Goal: Information Seeking & Learning: Find contact information

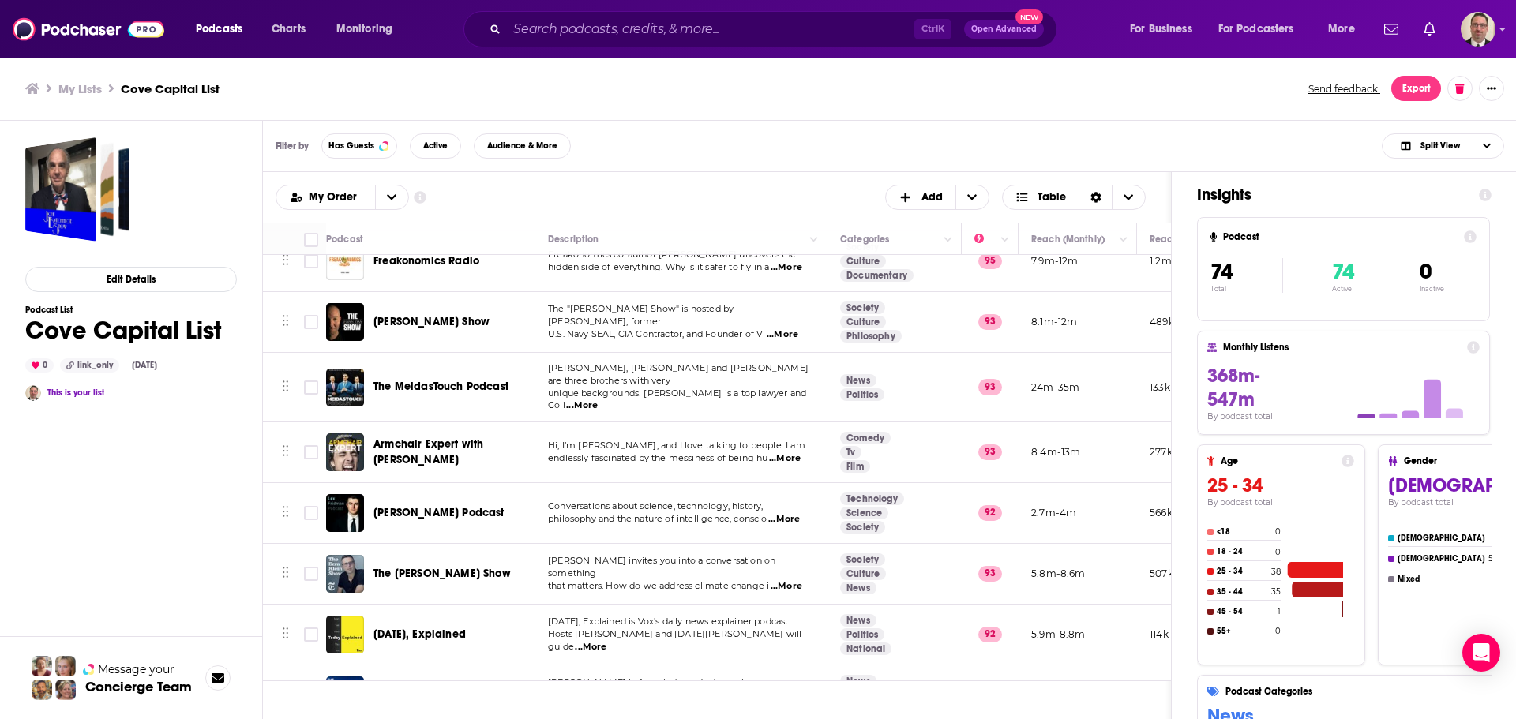
scroll to position [711, 0]
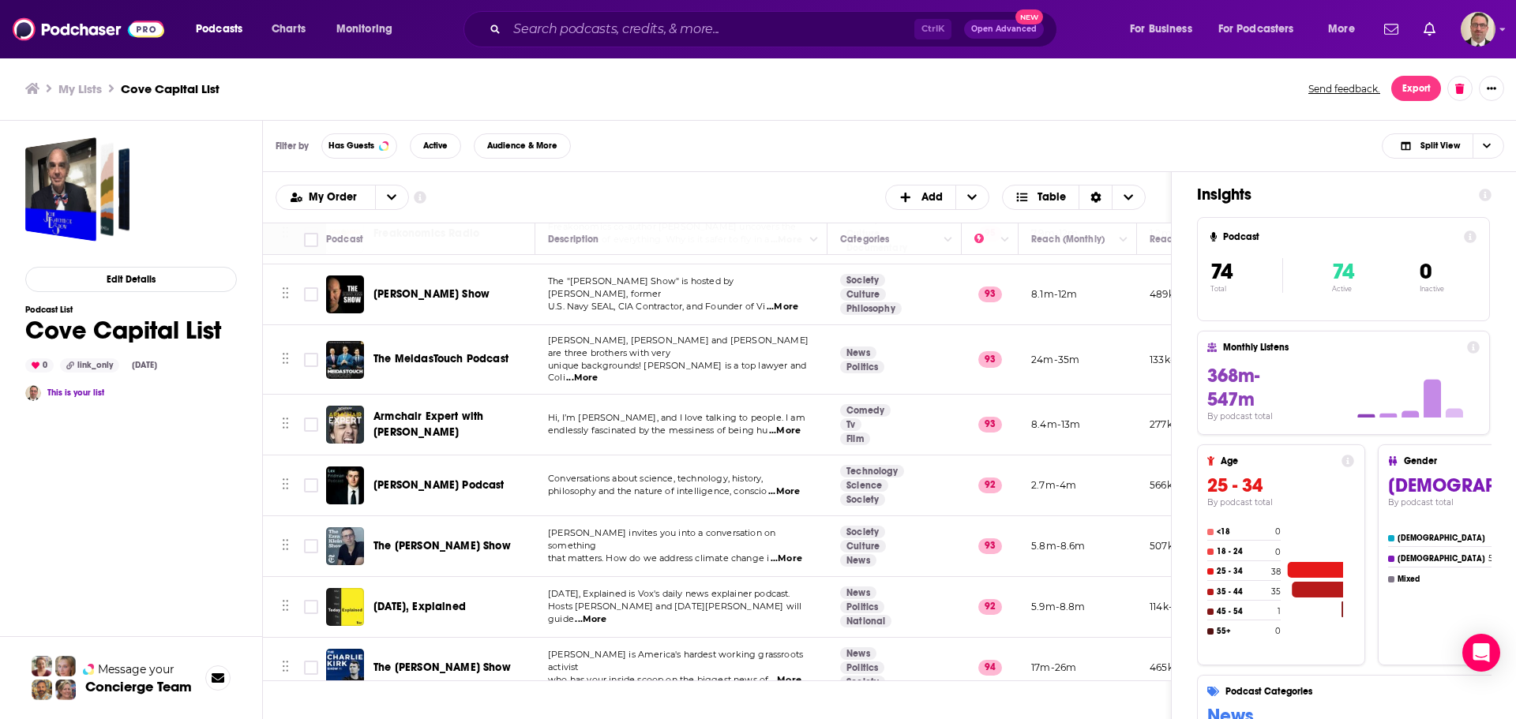
click at [793, 553] on span "...More" at bounding box center [787, 559] width 32 height 13
click at [682, 534] on p "[PERSON_NAME] invites you into a conversation on something" at bounding box center [681, 539] width 266 height 25
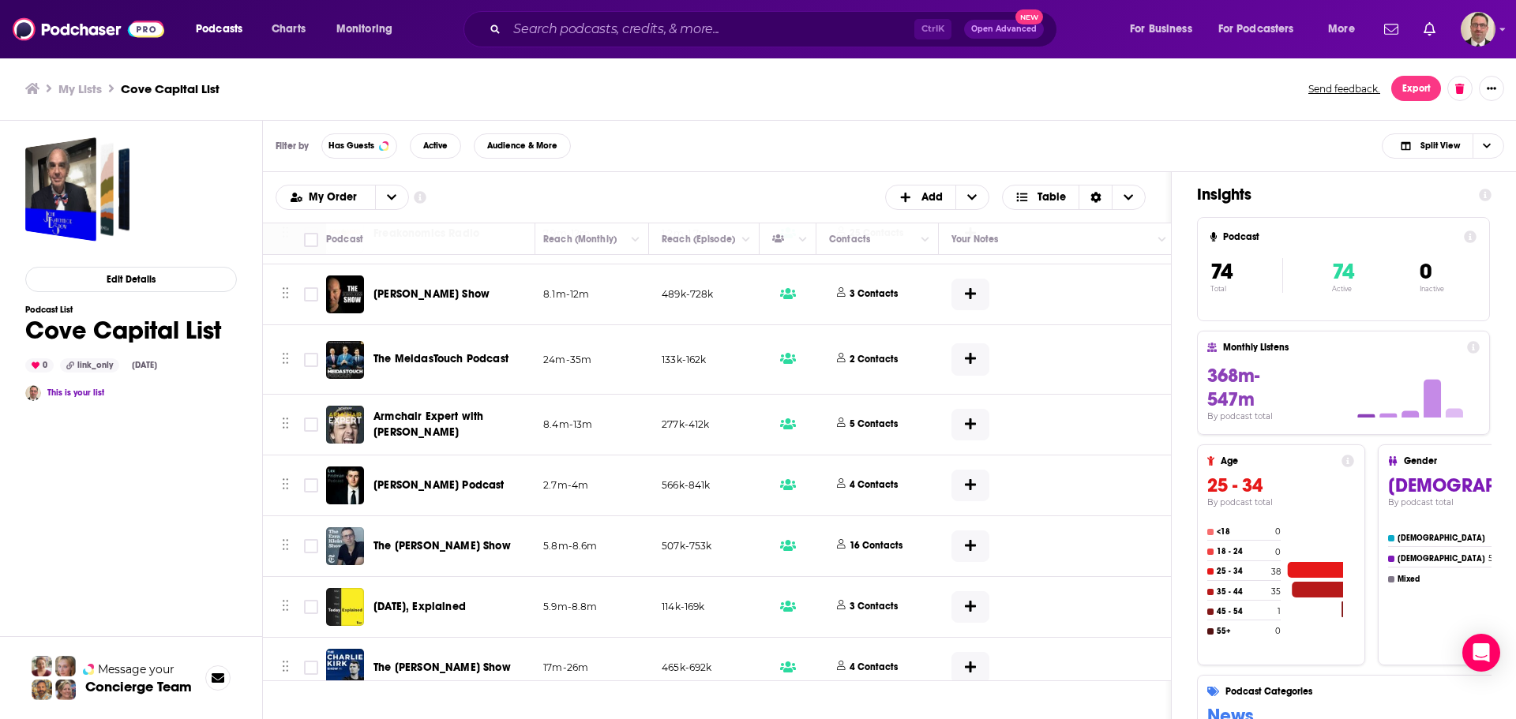
scroll to position [711, 492]
click at [906, 543] on icon at bounding box center [905, 544] width 6 height 3
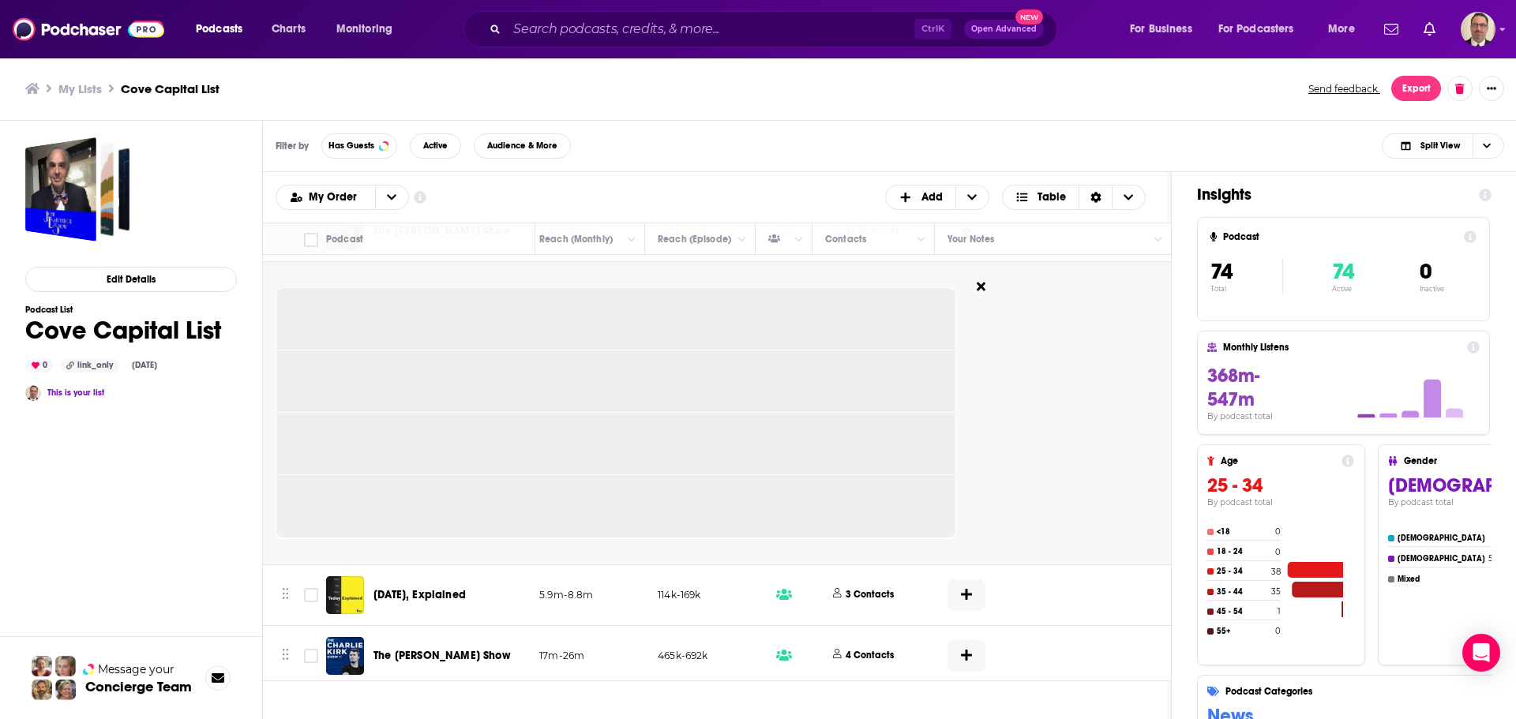
scroll to position [1026, 492]
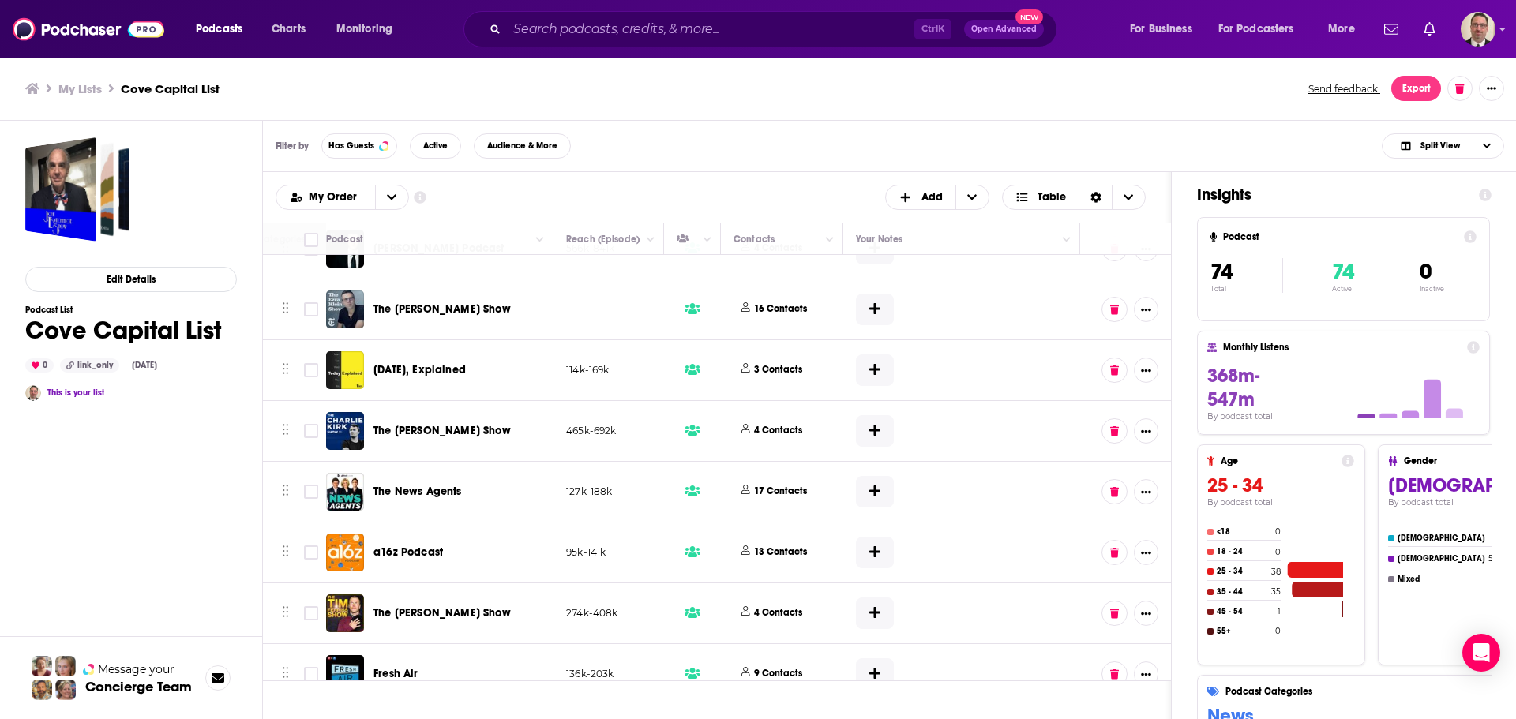
scroll to position [947, 595]
click at [1101, 482] on button at bounding box center [1114, 490] width 26 height 25
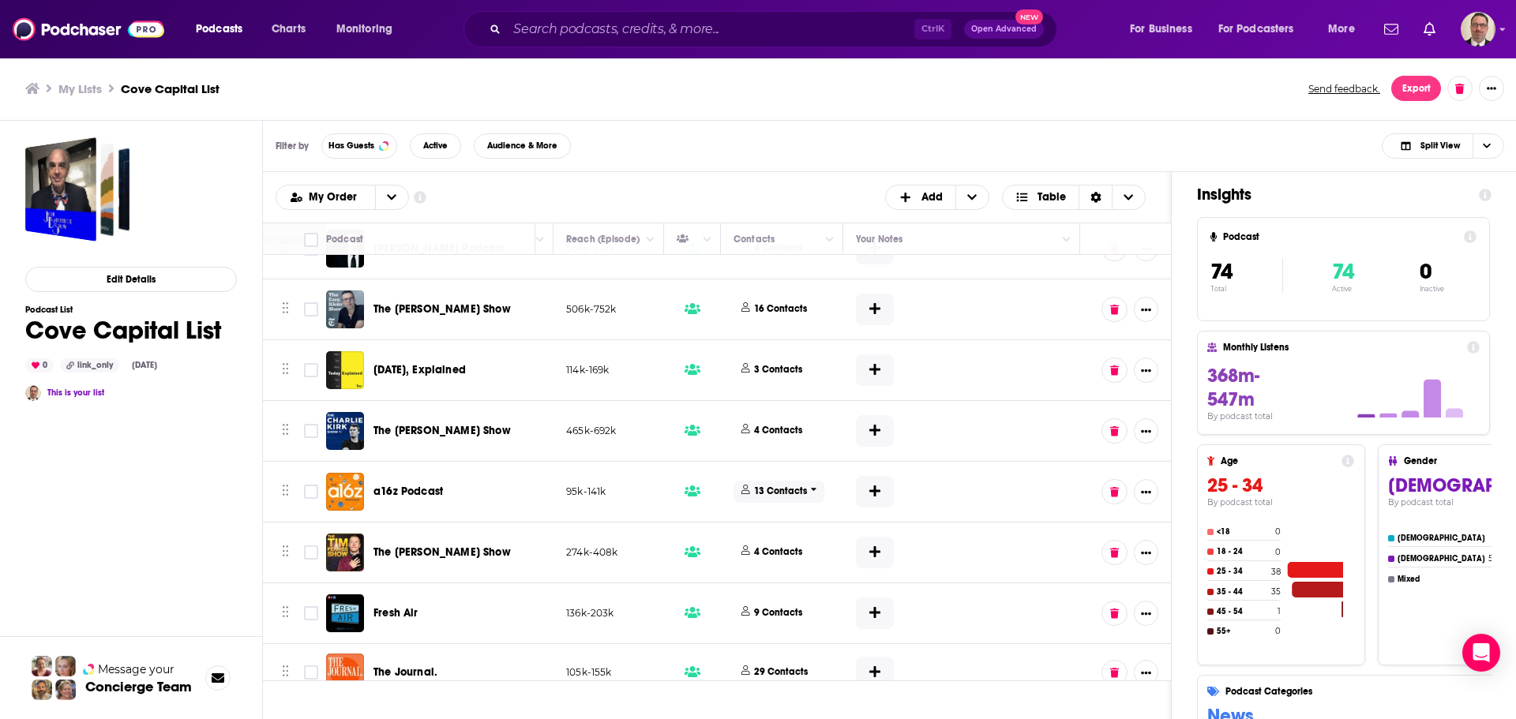
click at [773, 485] on p "13 Contacts" at bounding box center [780, 491] width 53 height 13
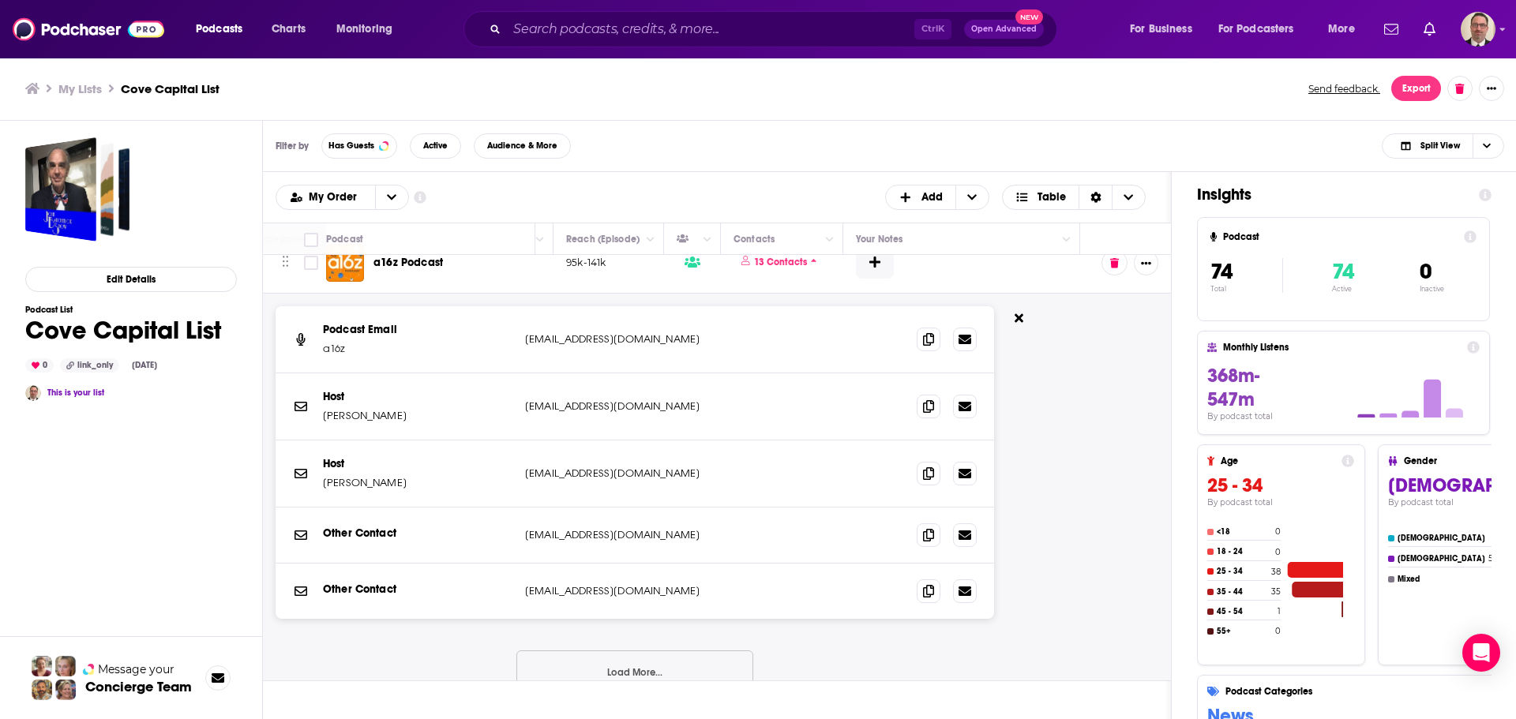
scroll to position [1184, 595]
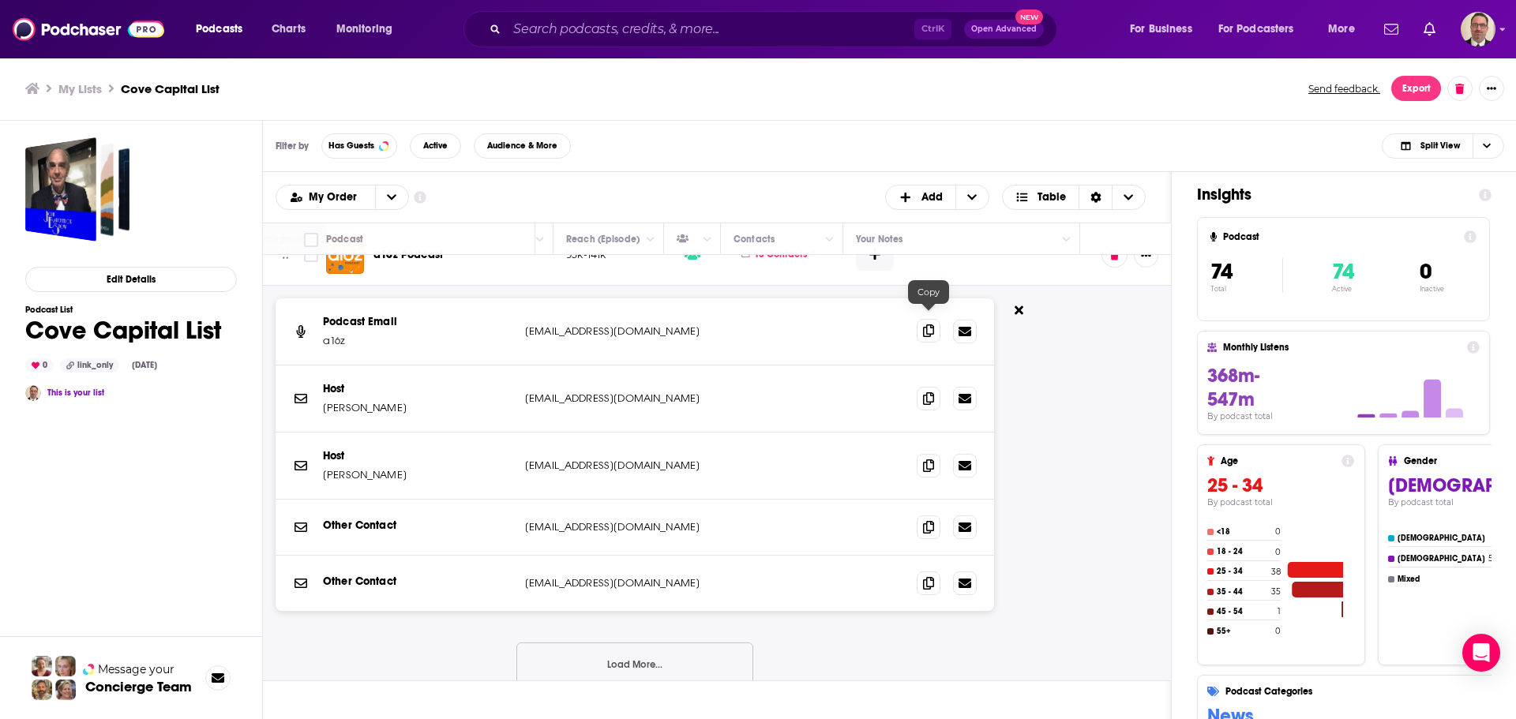
click at [927, 324] on icon at bounding box center [928, 330] width 11 height 13
click at [622, 652] on button "Load More..." at bounding box center [634, 664] width 237 height 43
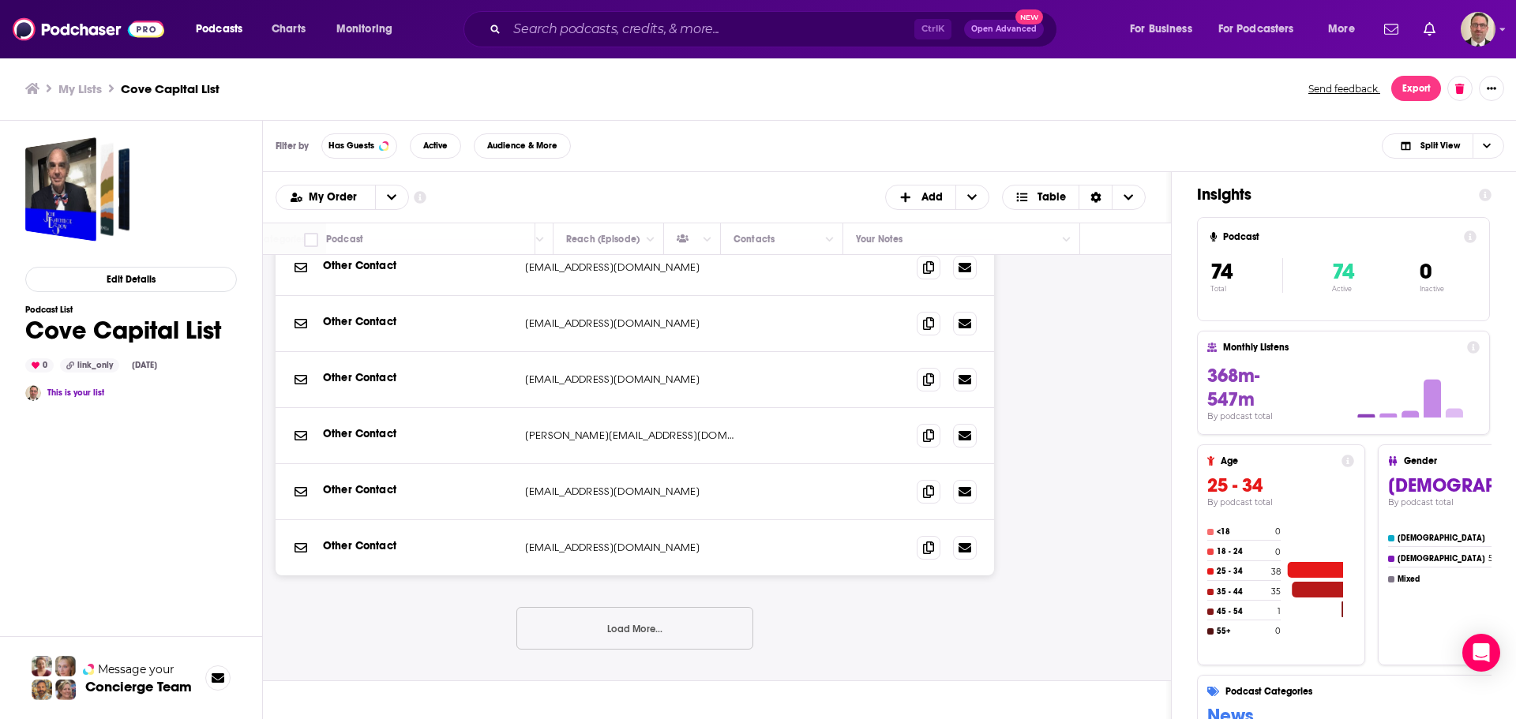
scroll to position [1421, 595]
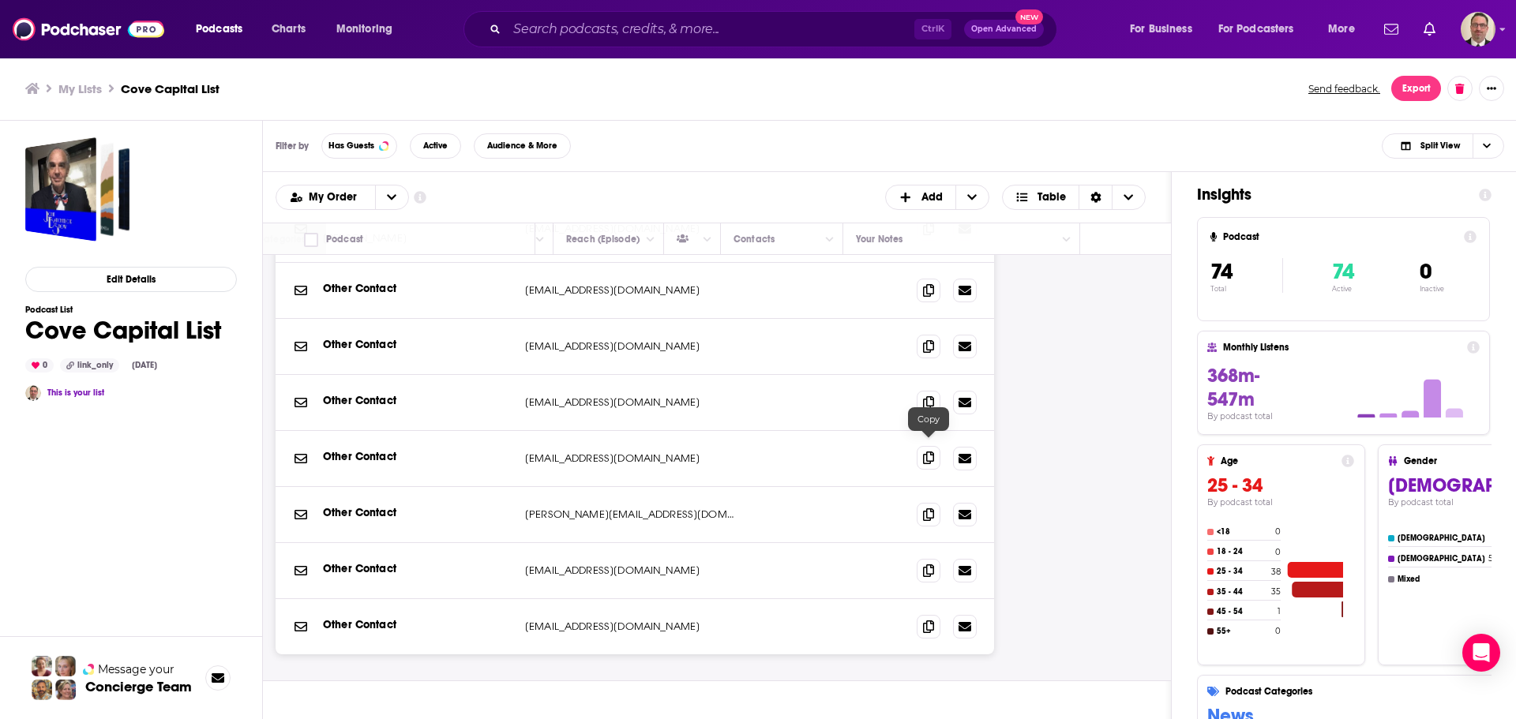
click at [923, 452] on icon at bounding box center [928, 458] width 11 height 13
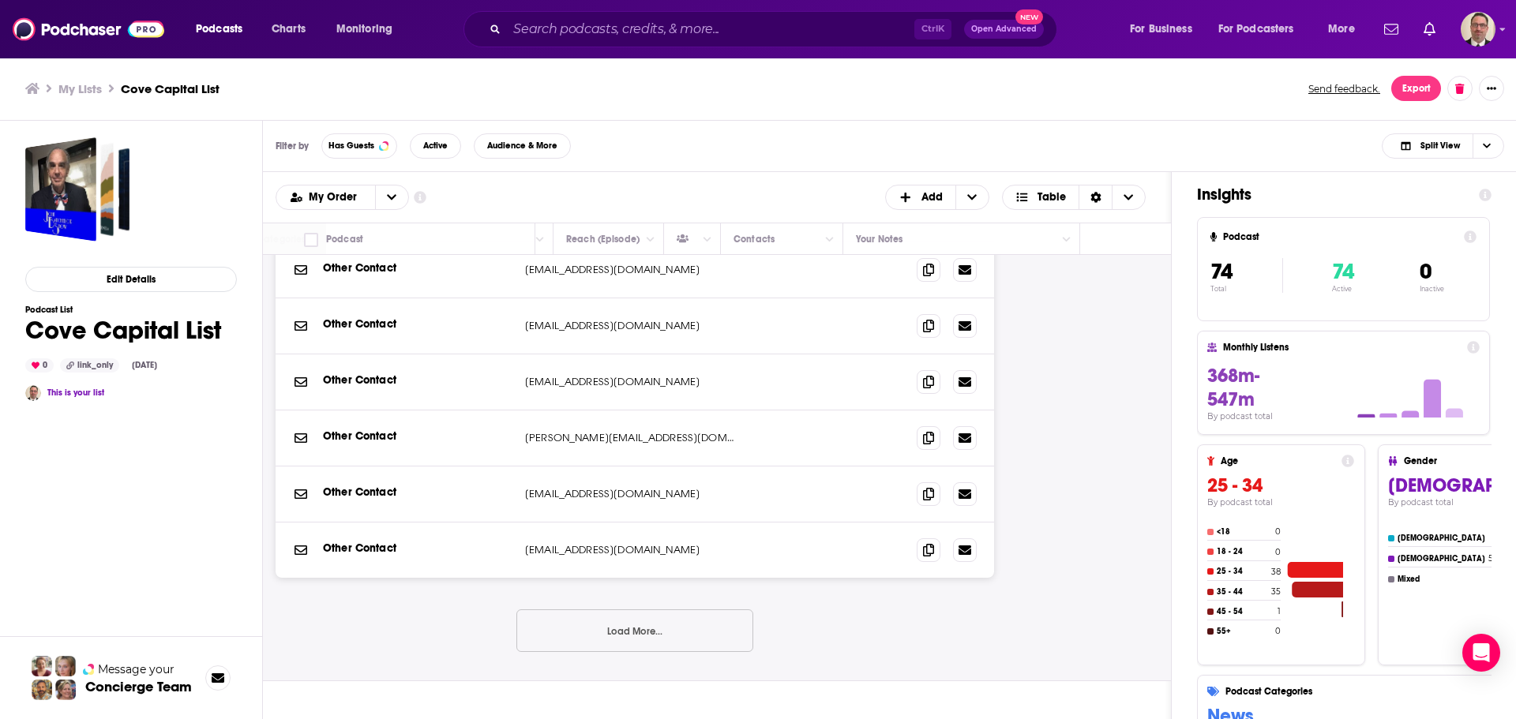
scroll to position [1658, 595]
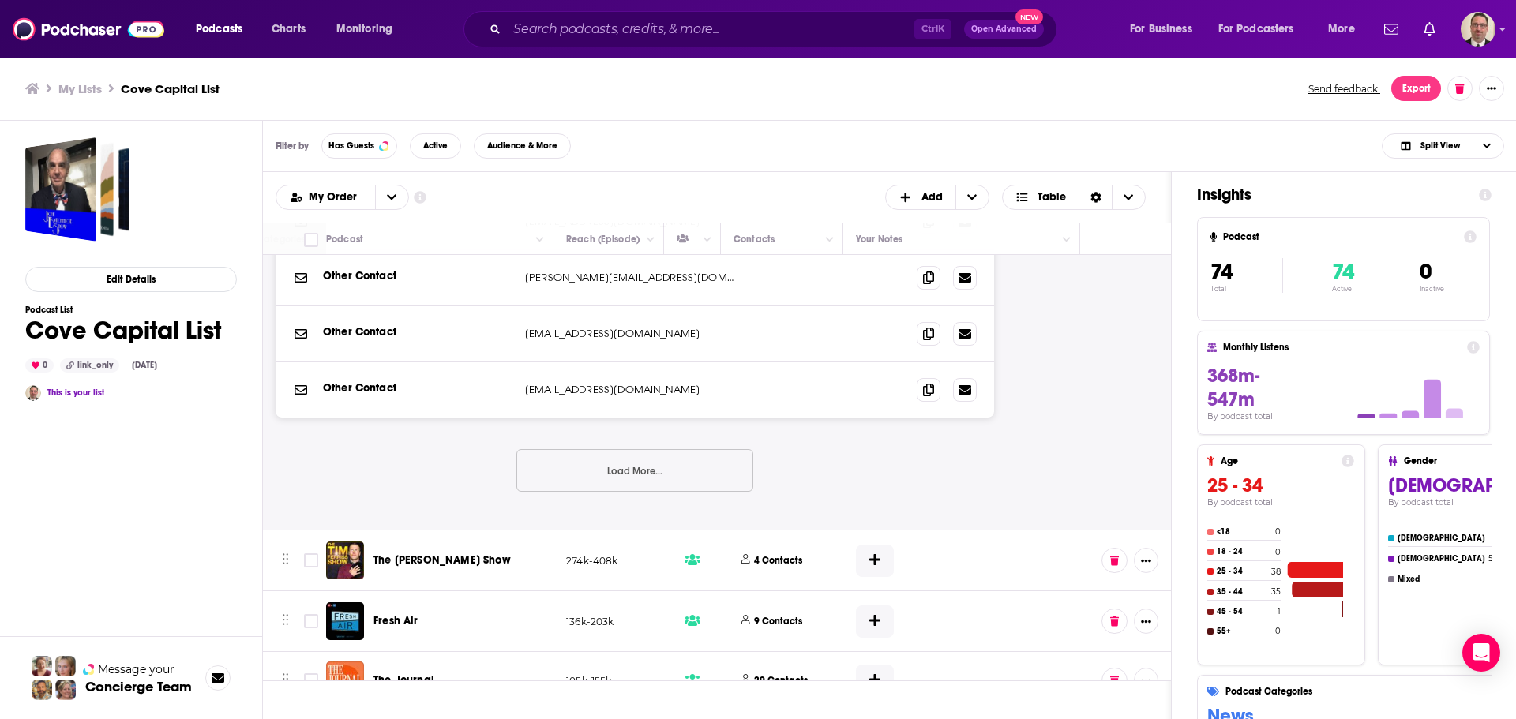
drag, startPoint x: 656, startPoint y: 463, endPoint x: 374, endPoint y: 447, distance: 282.3
click at [656, 463] on button "Load More..." at bounding box center [634, 470] width 237 height 43
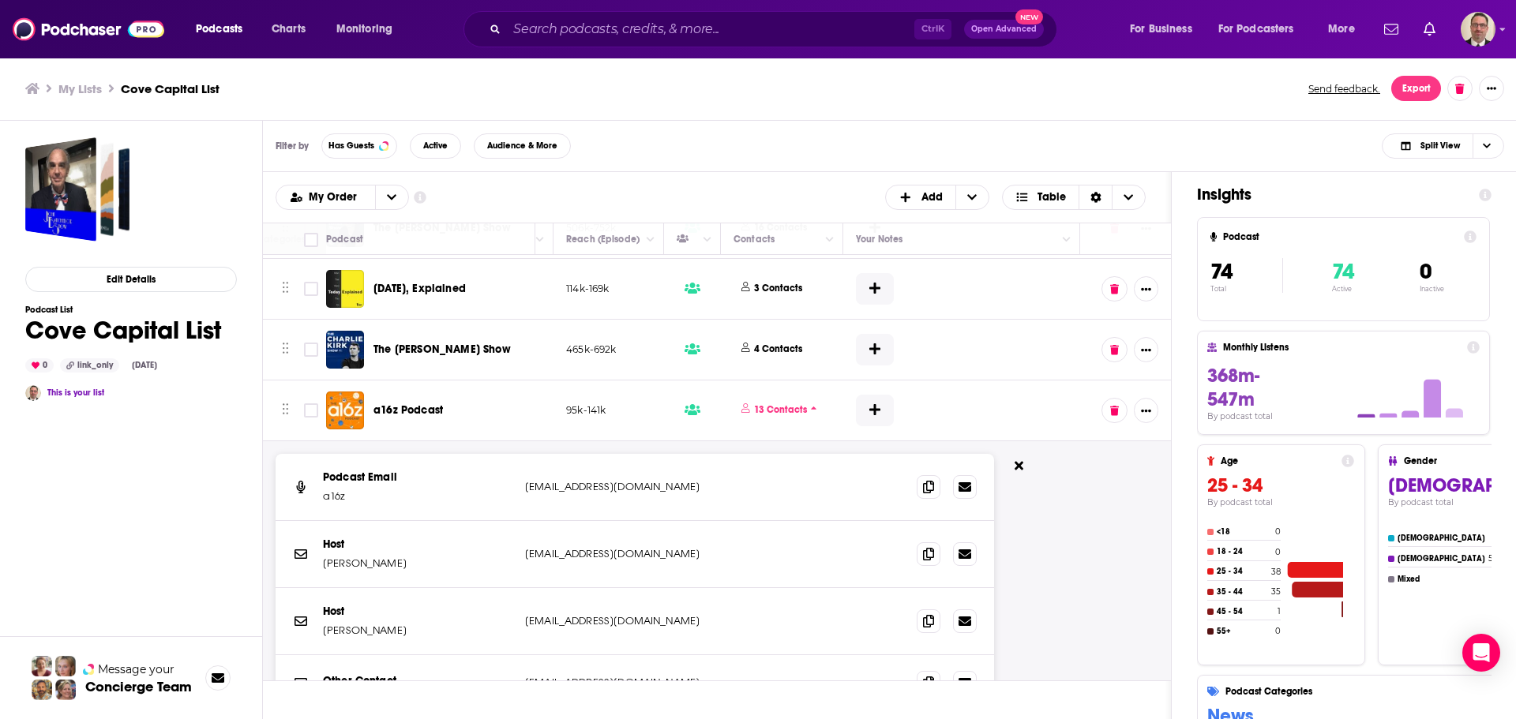
scroll to position [1026, 595]
drag, startPoint x: 1019, startPoint y: 456, endPoint x: 866, endPoint y: 447, distance: 153.5
click at [1019, 464] on icon at bounding box center [1019, 468] width 9 height 9
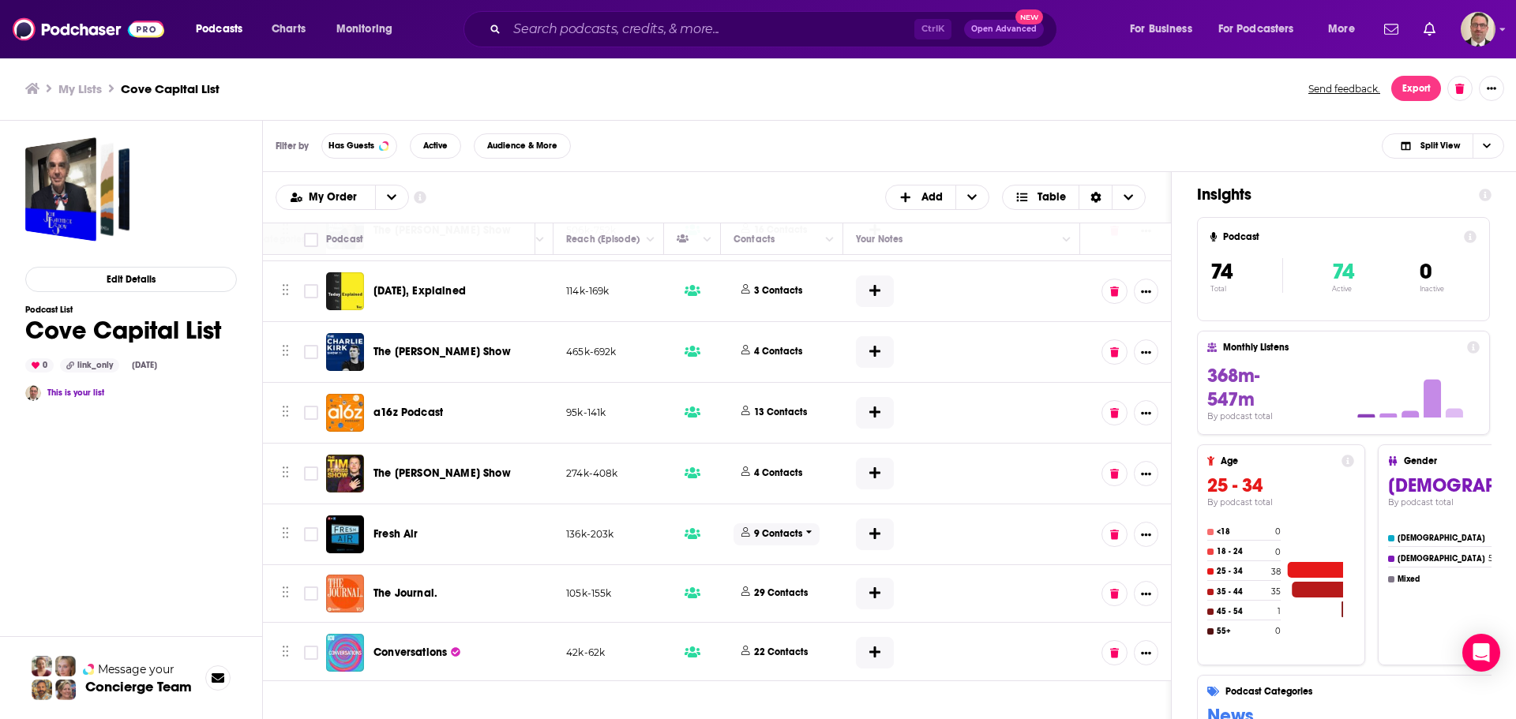
click at [789, 527] on p "9 Contacts" at bounding box center [778, 533] width 48 height 13
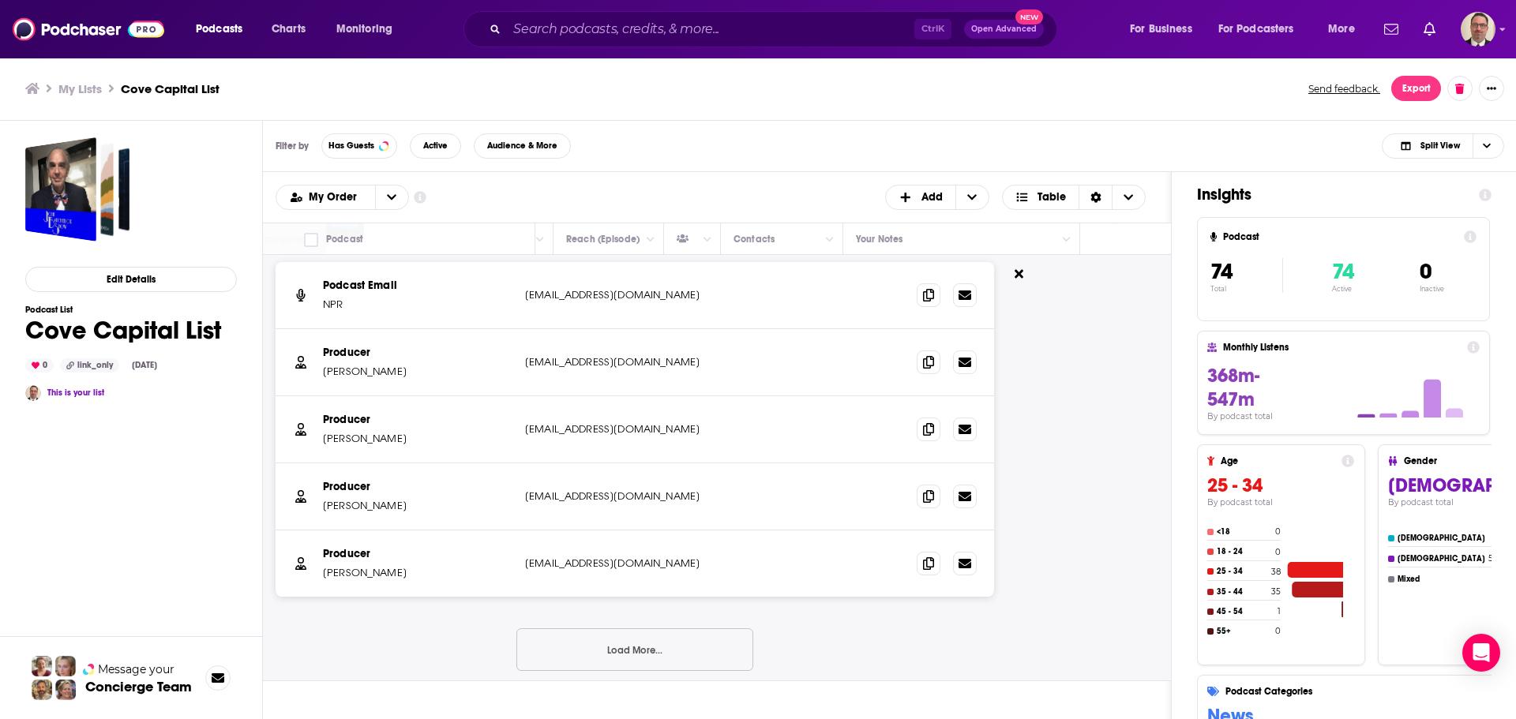
scroll to position [1263, 595]
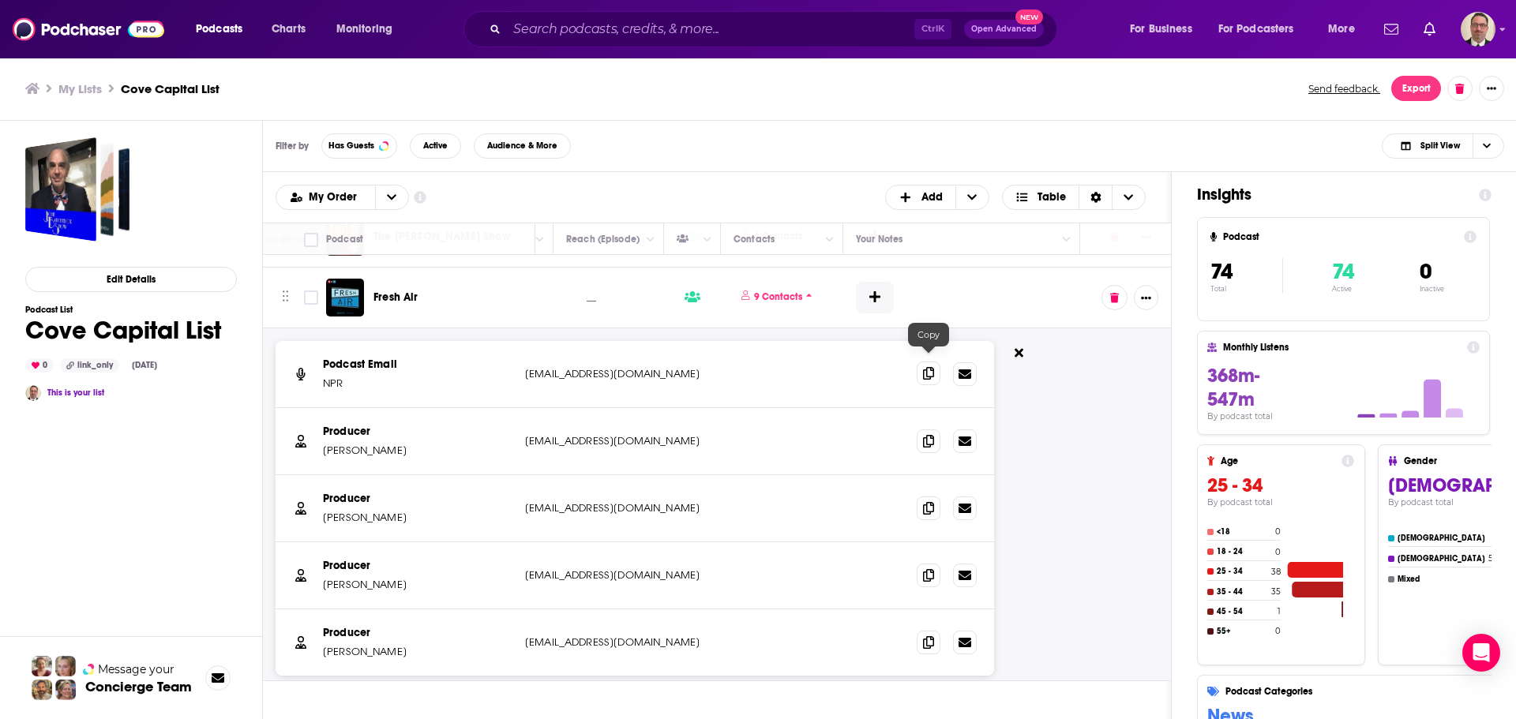
click at [925, 368] on icon at bounding box center [928, 373] width 11 height 13
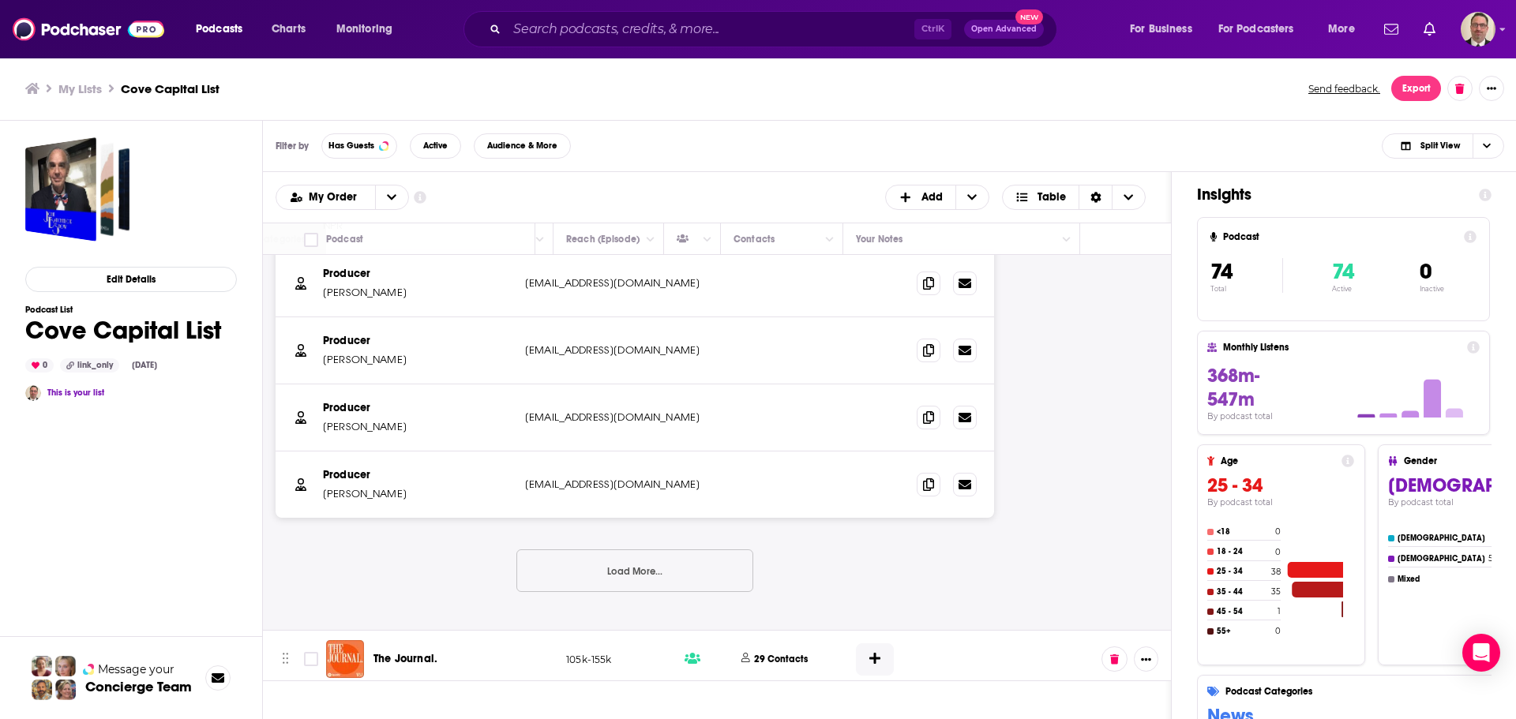
click at [633, 557] on button "Load More..." at bounding box center [634, 571] width 237 height 43
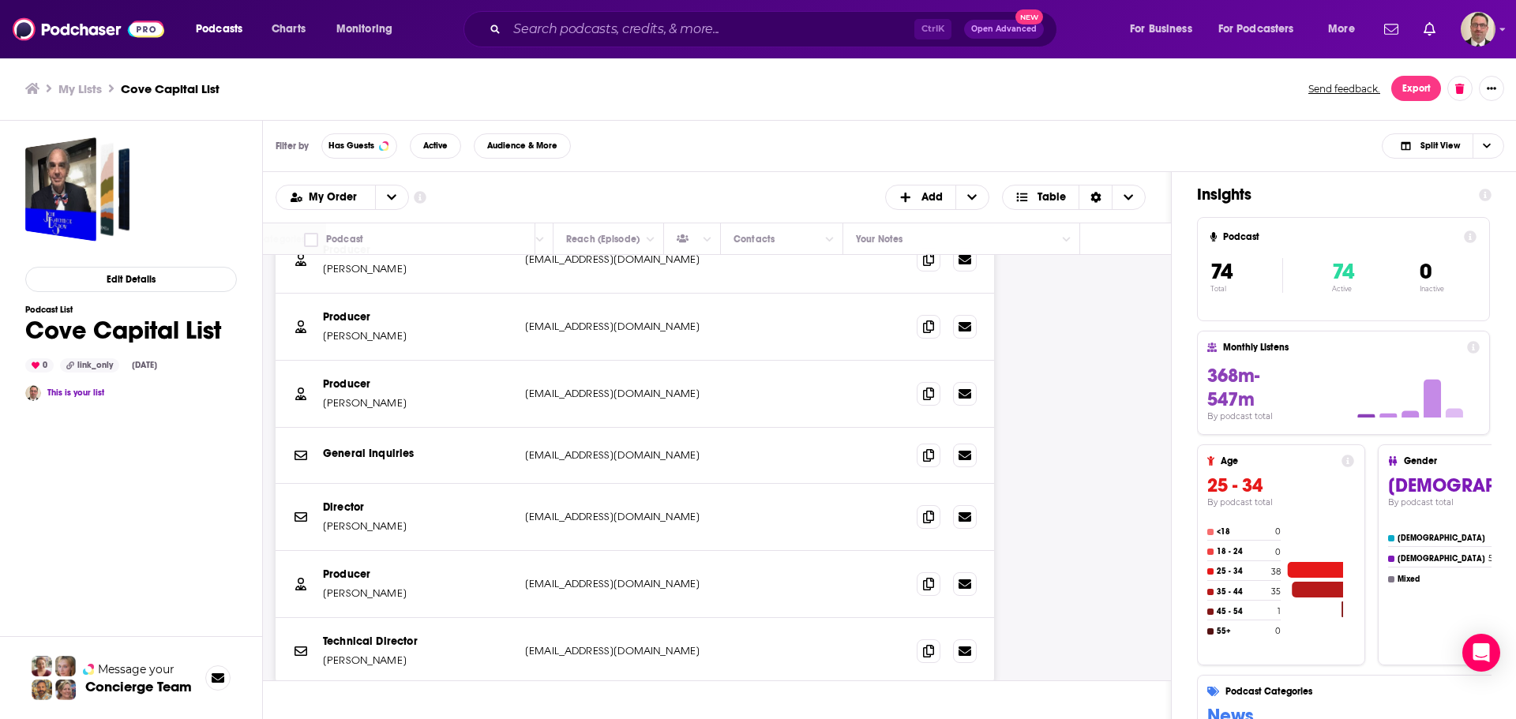
scroll to position [1737, 595]
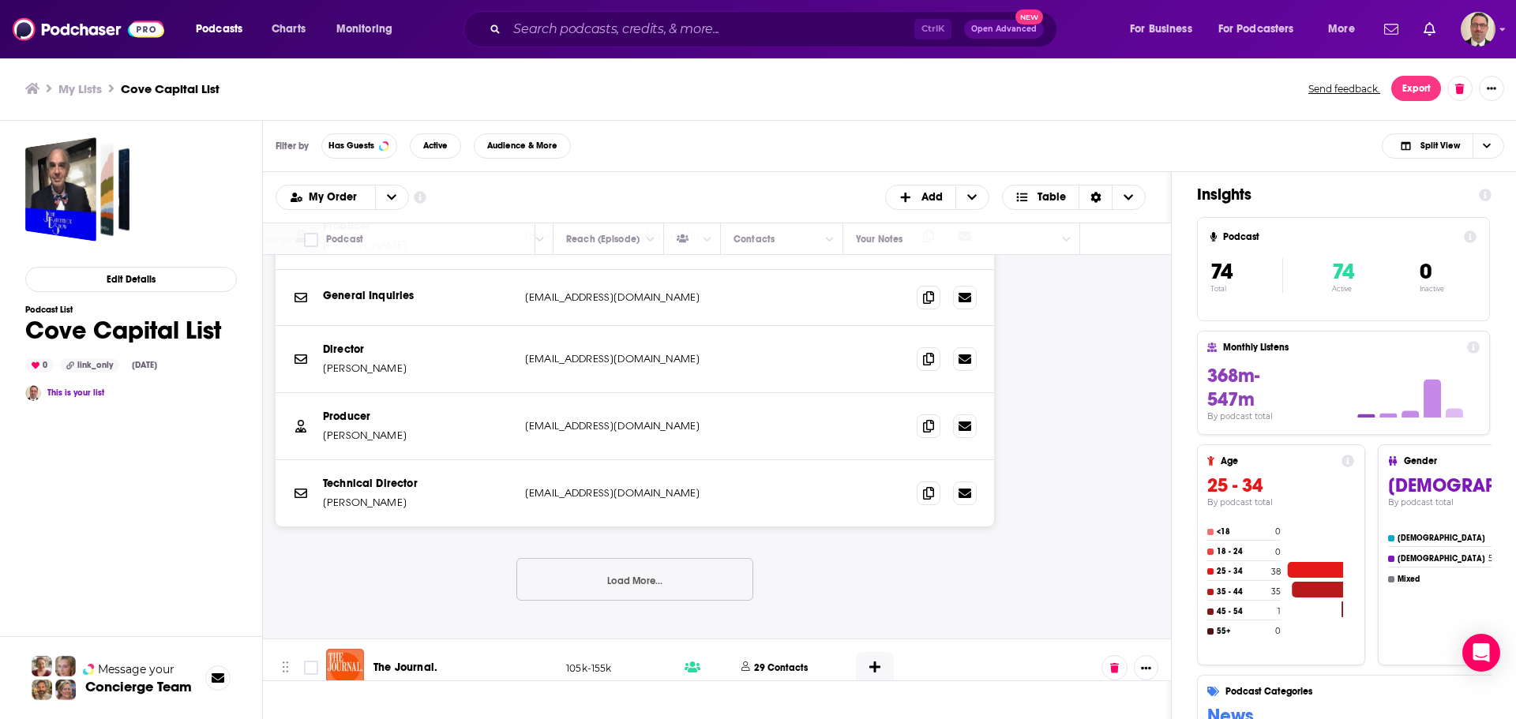
click at [609, 575] on button "Load More..." at bounding box center [634, 579] width 237 height 43
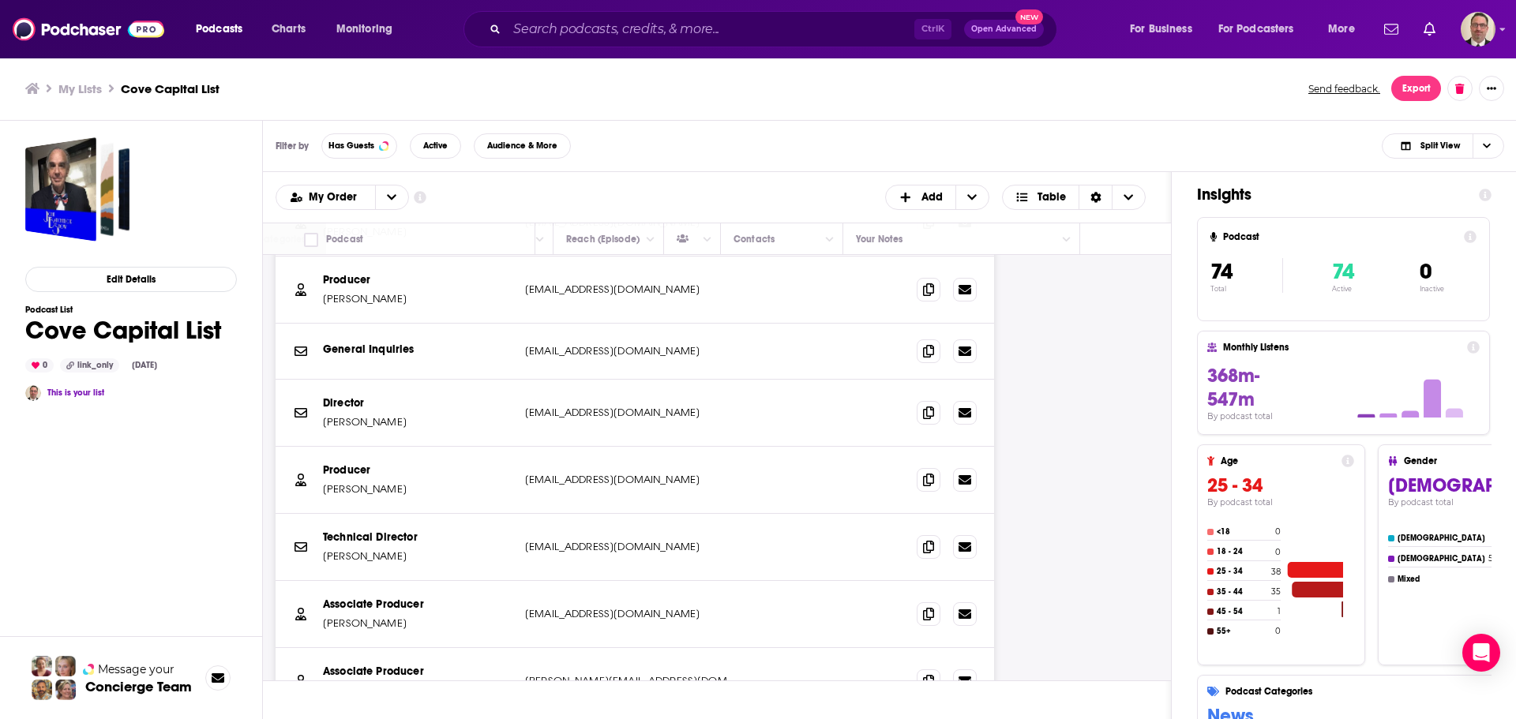
scroll to position [1658, 595]
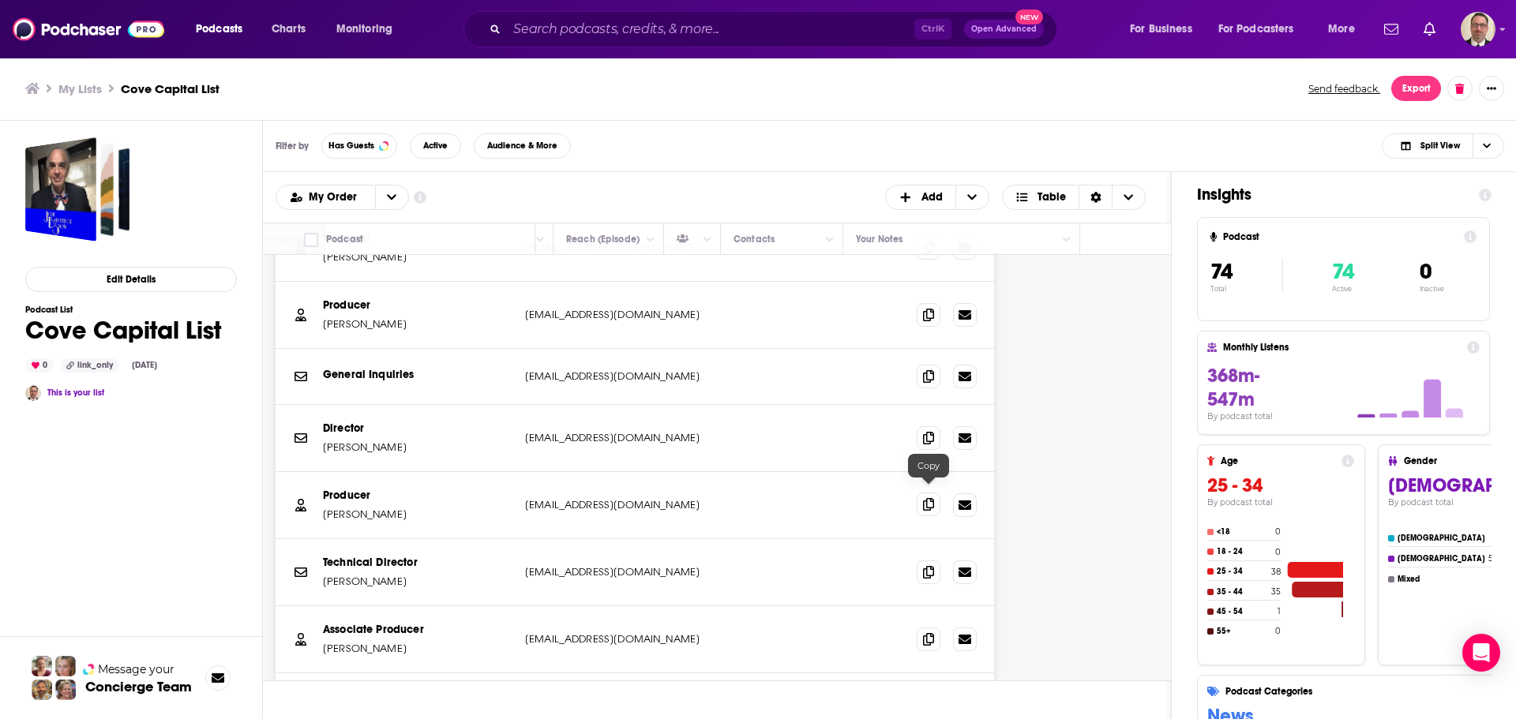
click at [938, 495] on span at bounding box center [929, 505] width 24 height 24
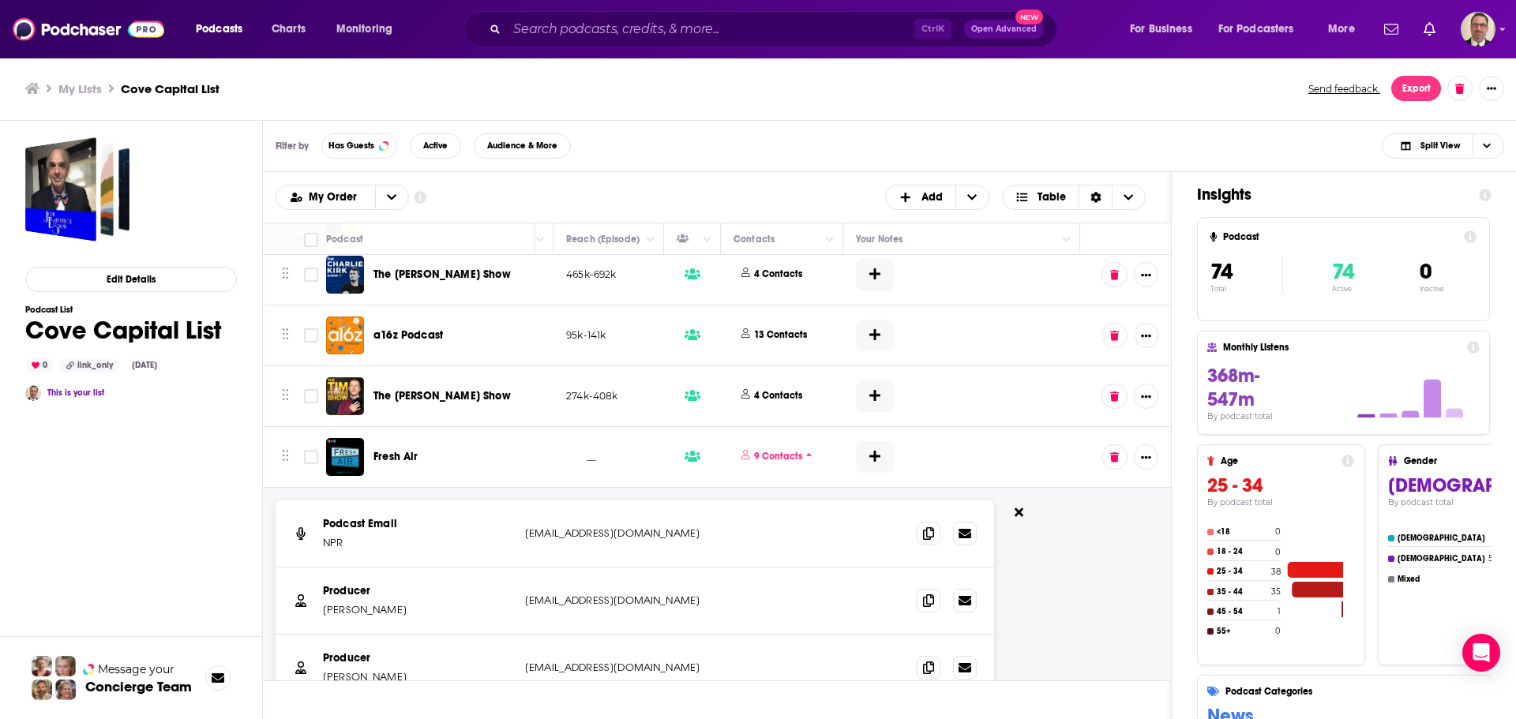
scroll to position [1105, 595]
click at [1019, 505] on icon at bounding box center [1019, 511] width 9 height 13
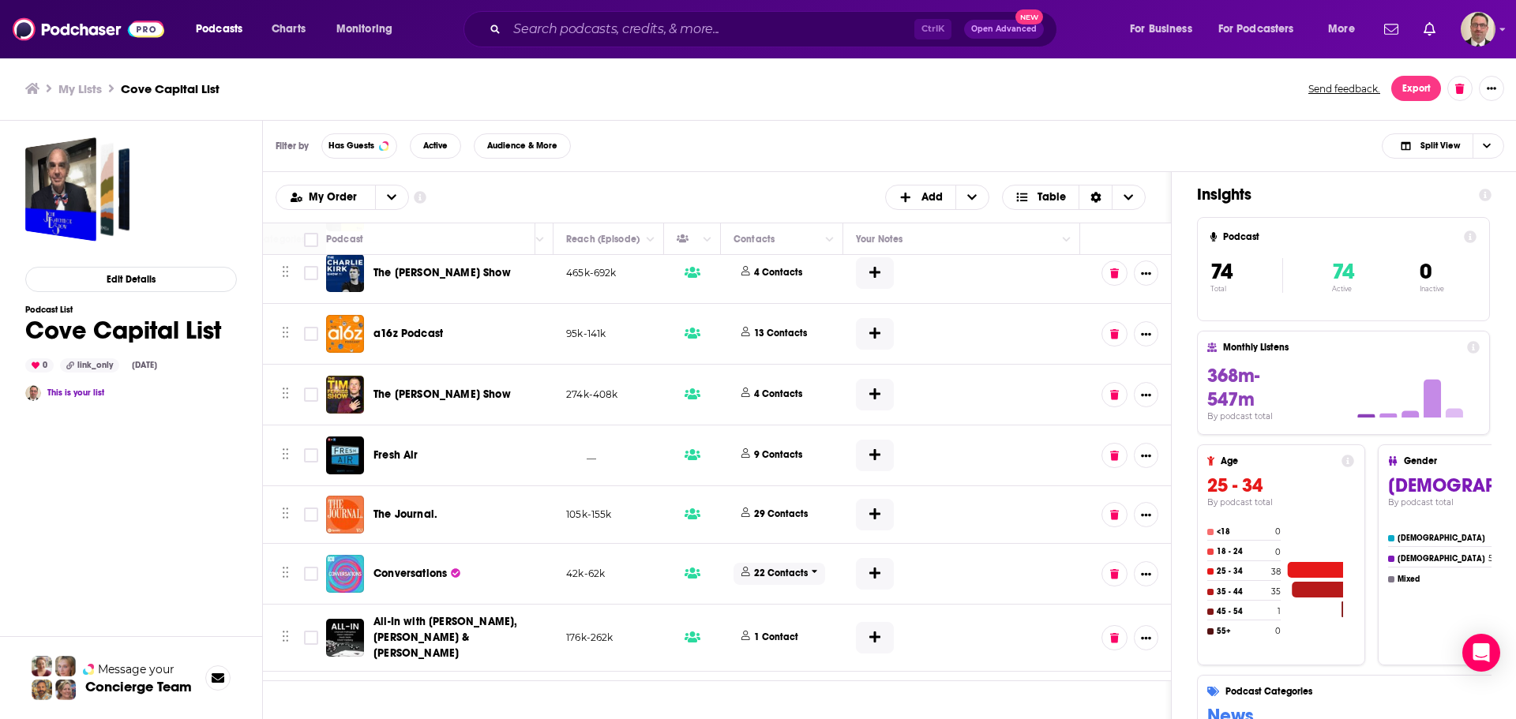
click at [784, 567] on p "22 Contacts" at bounding box center [781, 573] width 54 height 13
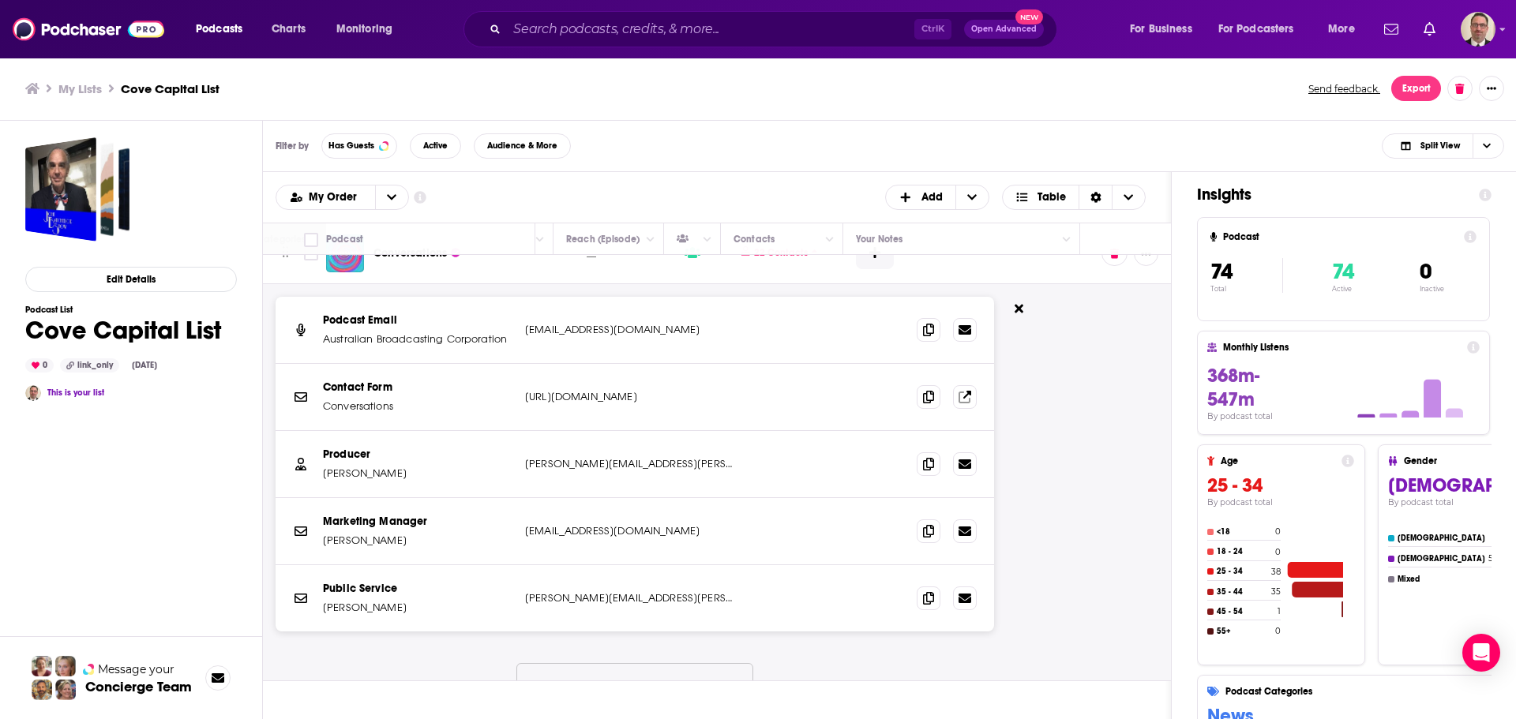
scroll to position [1342, 595]
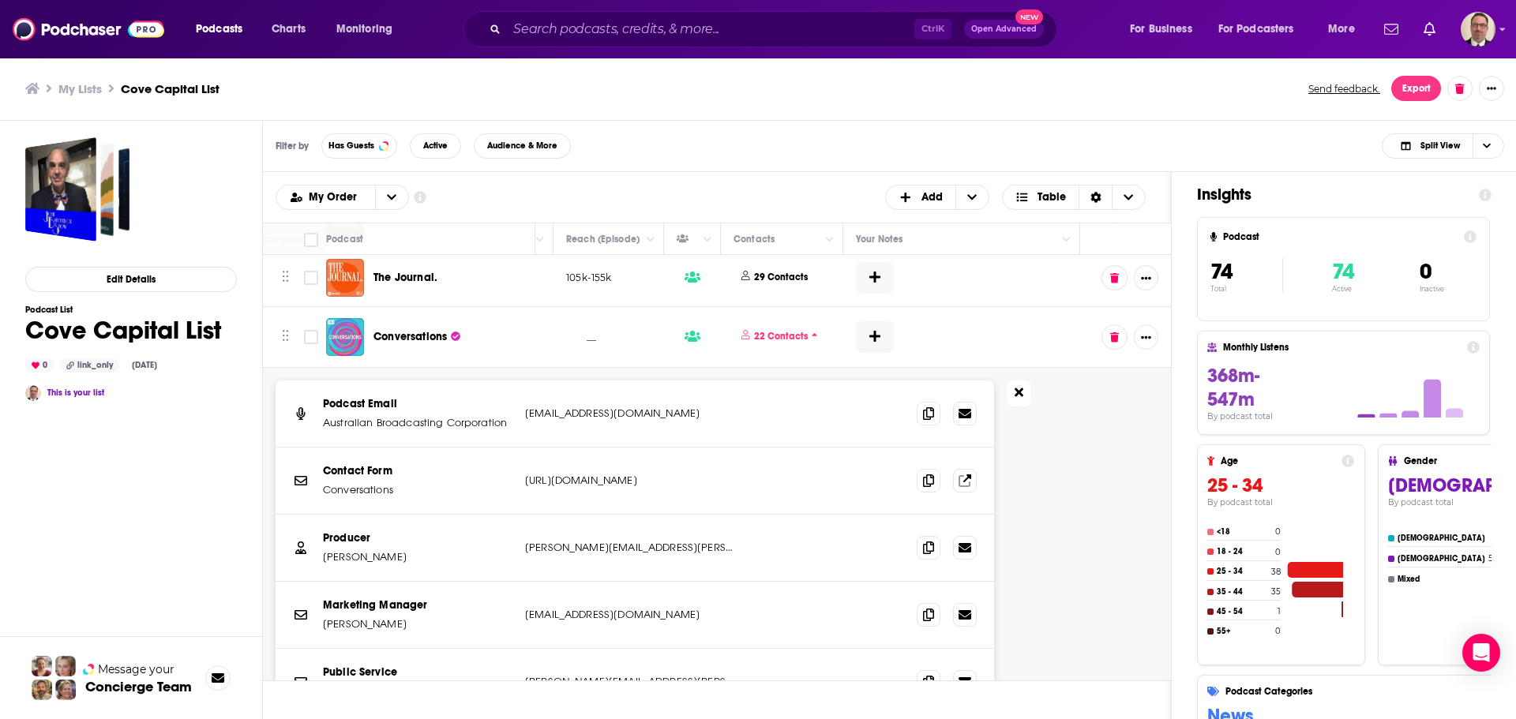
click at [1015, 386] on icon at bounding box center [1019, 392] width 9 height 13
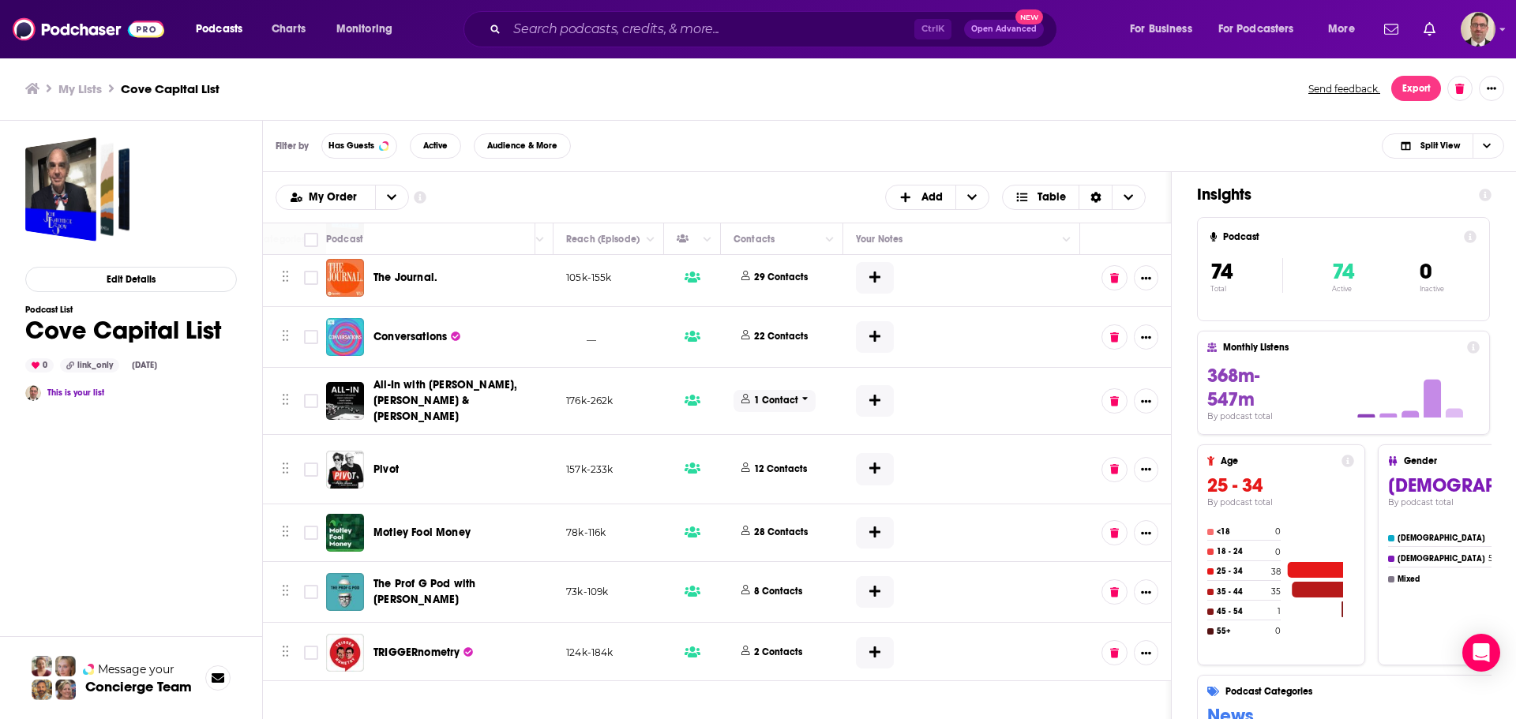
click at [770, 394] on p "1 Contact" at bounding box center [776, 400] width 44 height 13
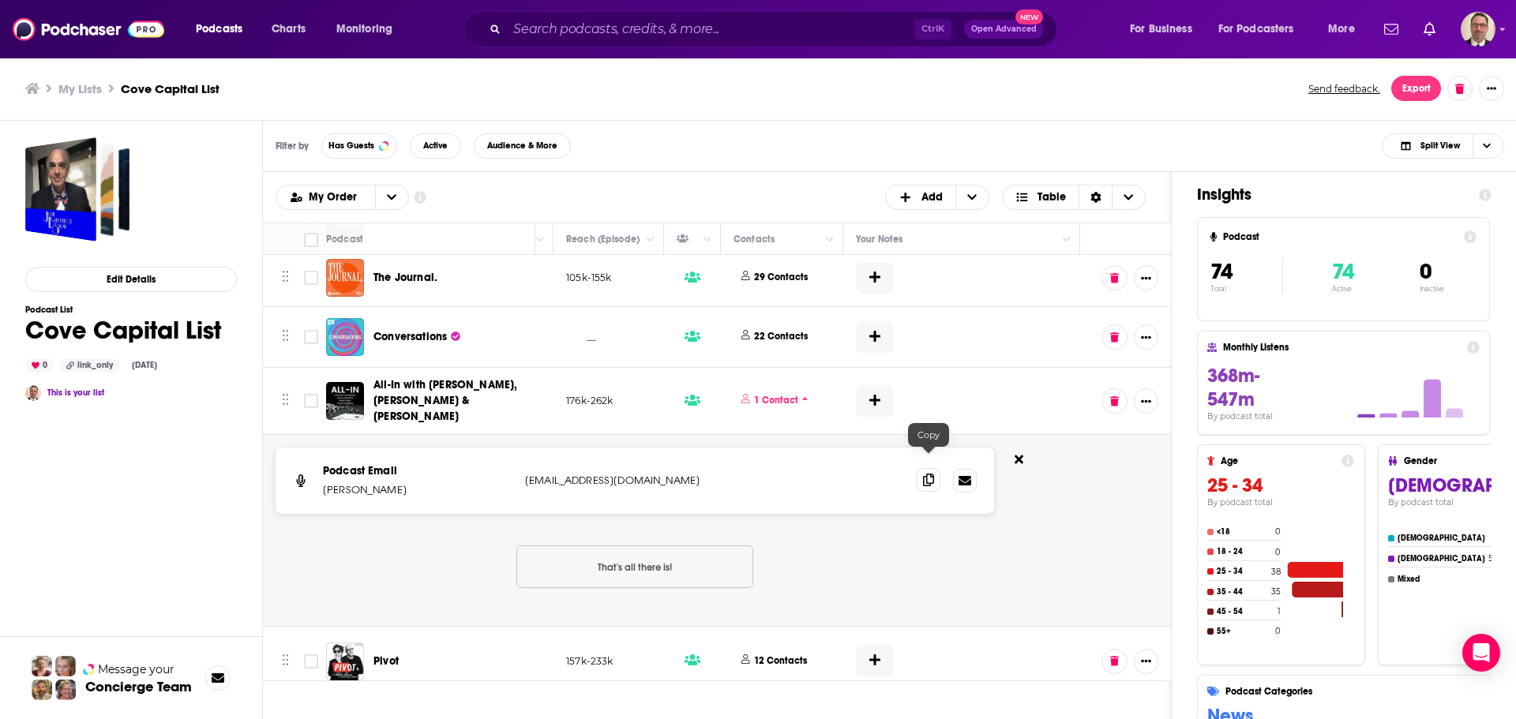
click at [923, 474] on icon at bounding box center [928, 480] width 11 height 13
click at [1020, 453] on icon at bounding box center [1019, 459] width 9 height 13
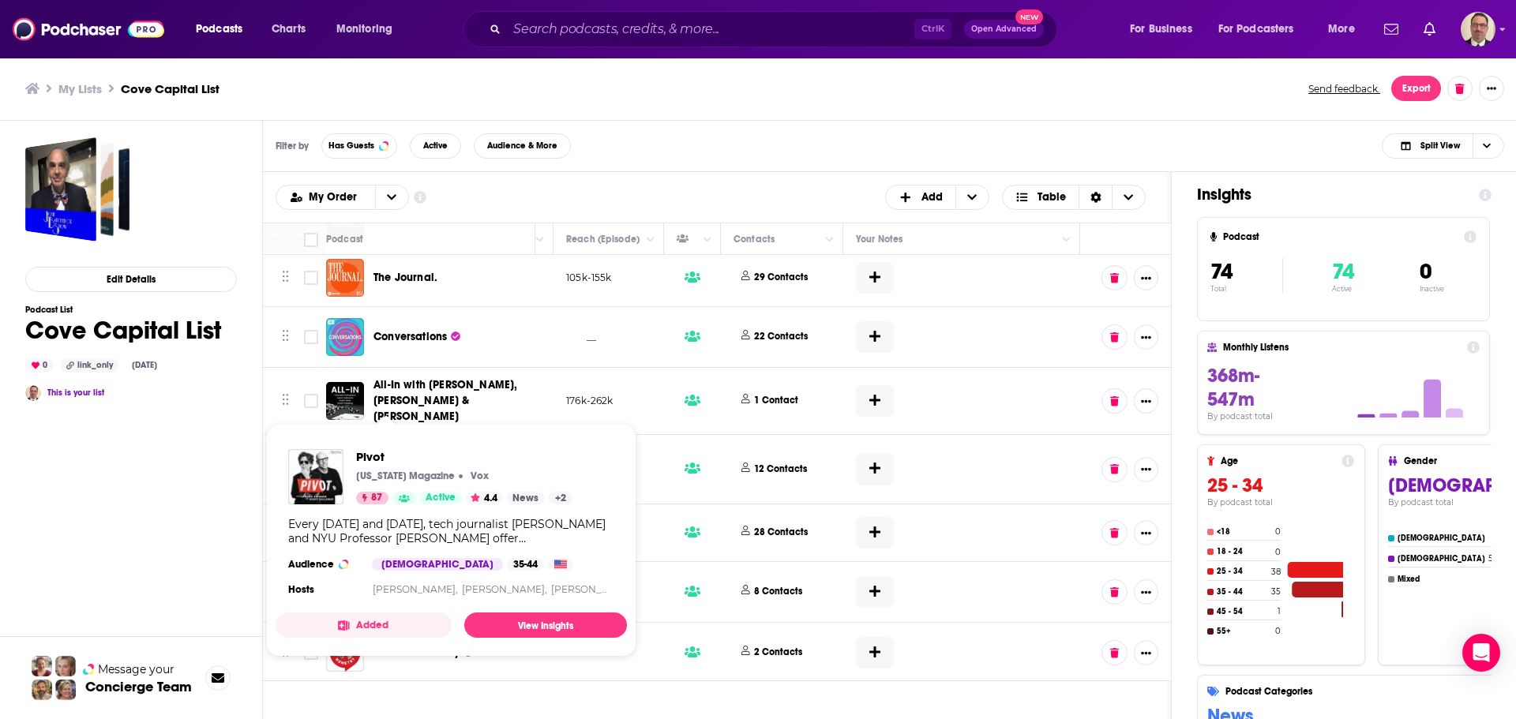
click at [522, 542] on div "Every [DATE] and [DATE], tech journalist [PERSON_NAME] and NYU Professor [PERSO…" at bounding box center [451, 531] width 326 height 28
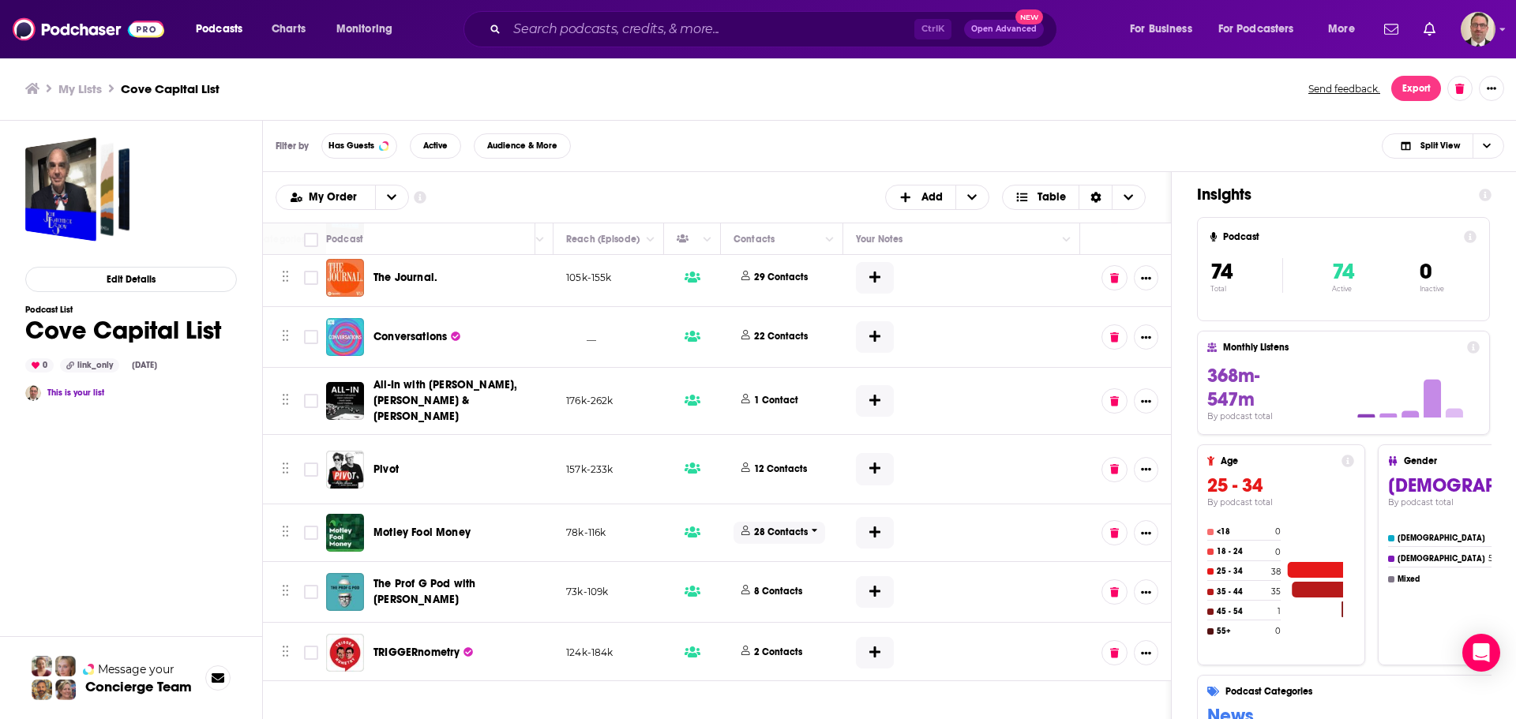
click at [786, 526] on p "28 Contacts" at bounding box center [781, 532] width 54 height 13
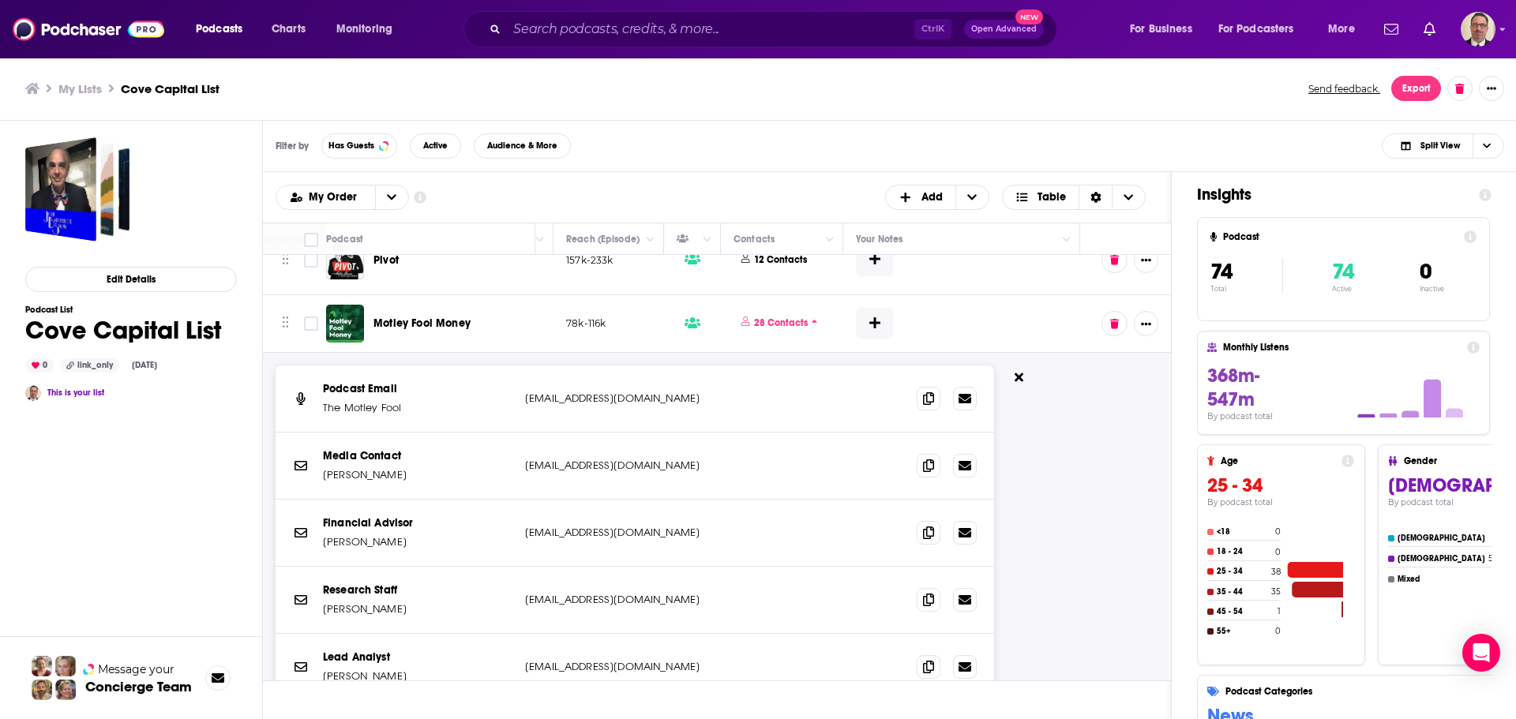
scroll to position [1579, 595]
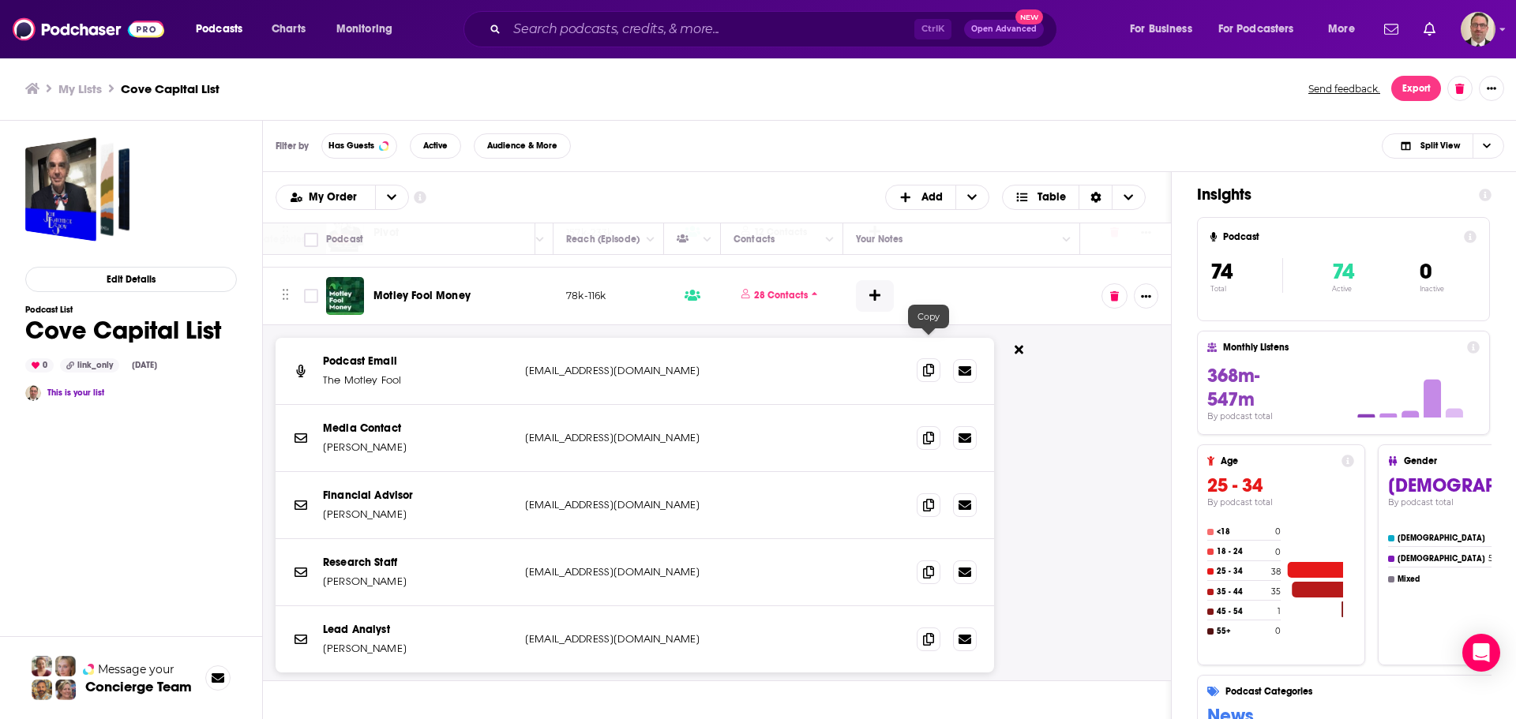
click at [923, 364] on icon at bounding box center [928, 370] width 11 height 13
drag, startPoint x: 1013, startPoint y: 321, endPoint x: 924, endPoint y: 332, distance: 89.8
click at [1013, 338] on button at bounding box center [1019, 351] width 24 height 26
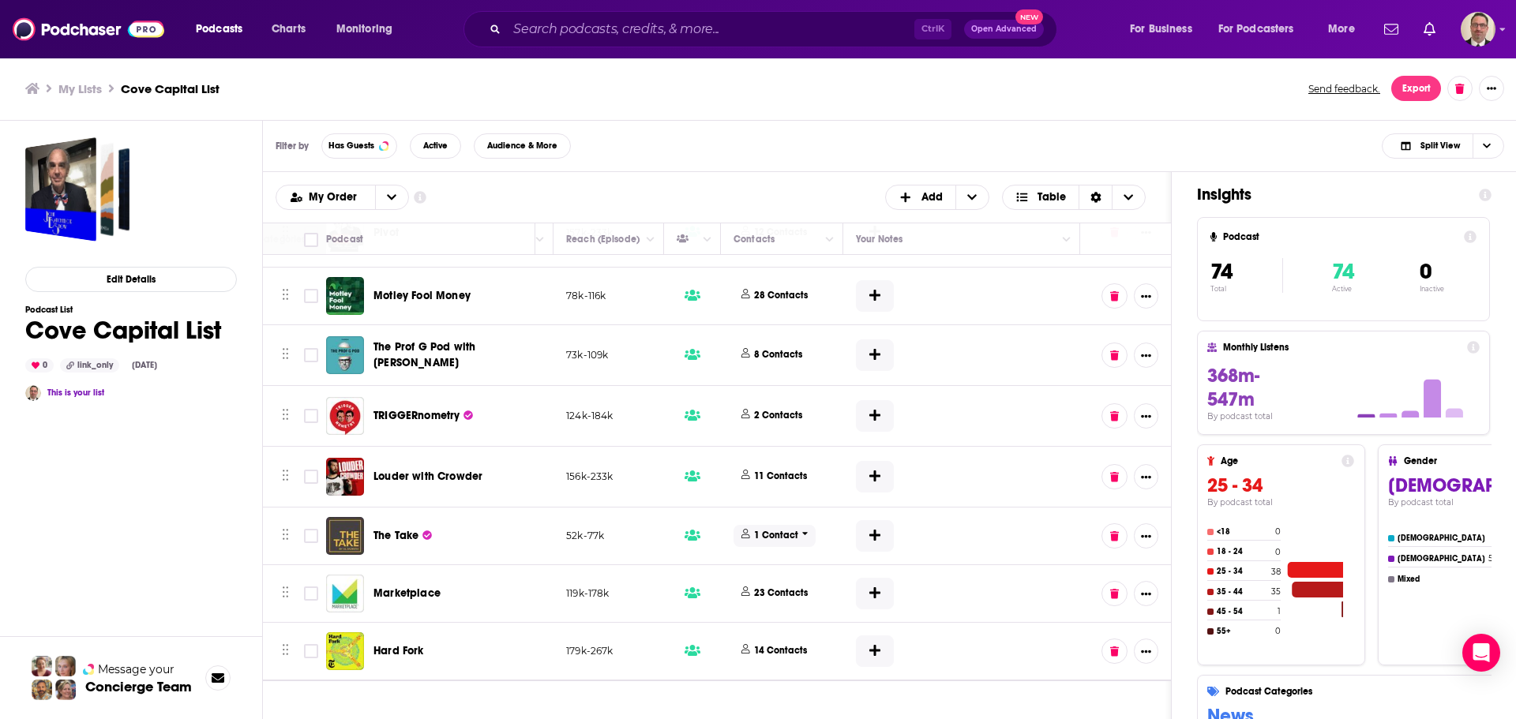
click at [802, 529] on icon at bounding box center [805, 533] width 6 height 9
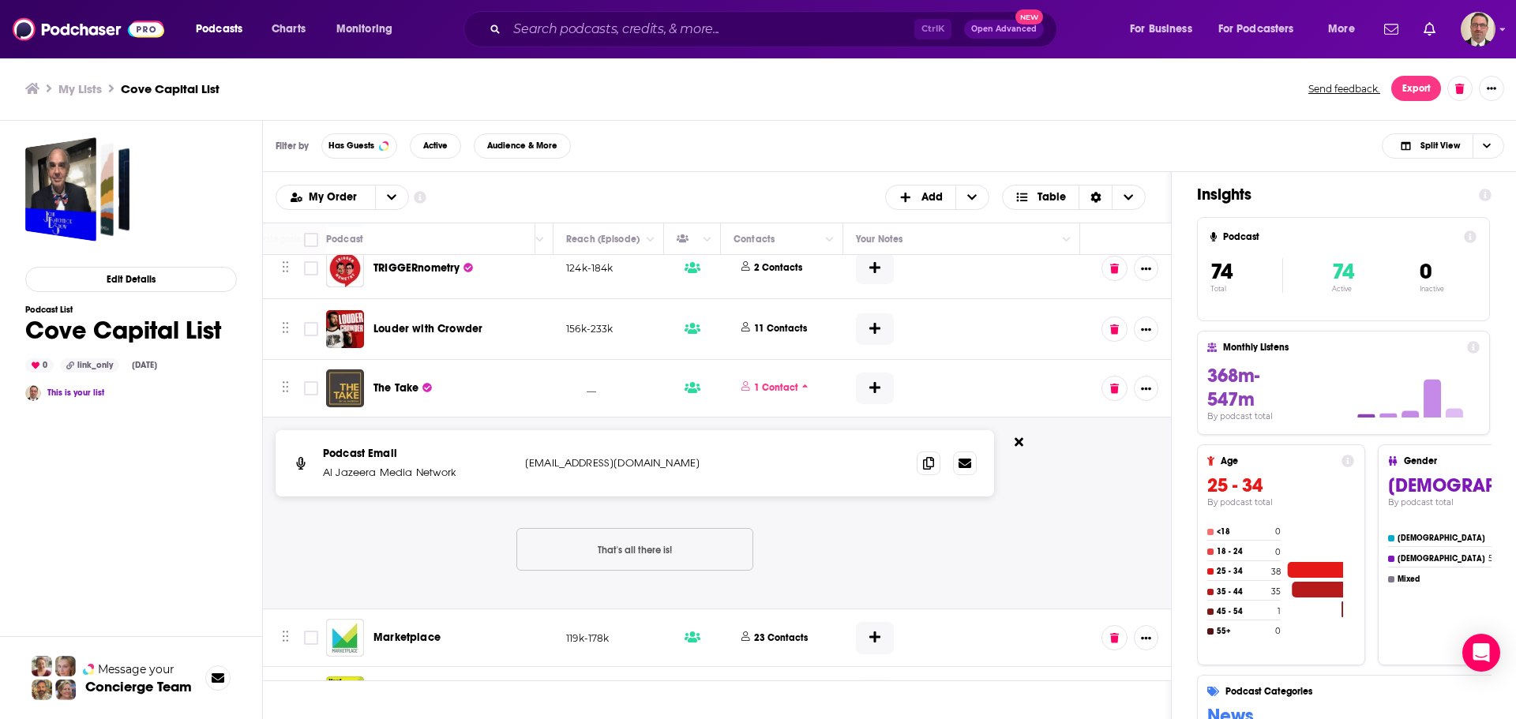
scroll to position [1816, 595]
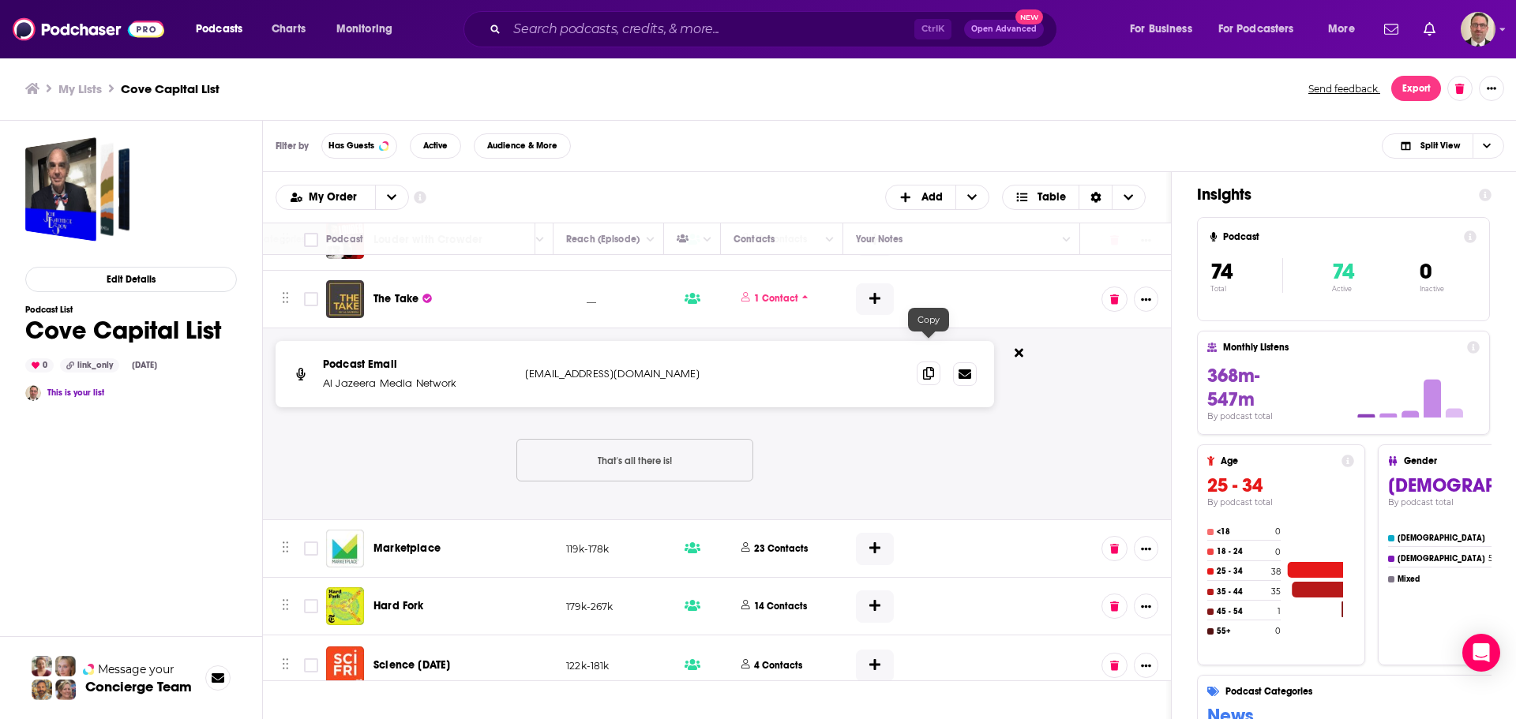
click at [934, 362] on span at bounding box center [929, 374] width 24 height 24
click at [1020, 347] on icon at bounding box center [1019, 353] width 9 height 13
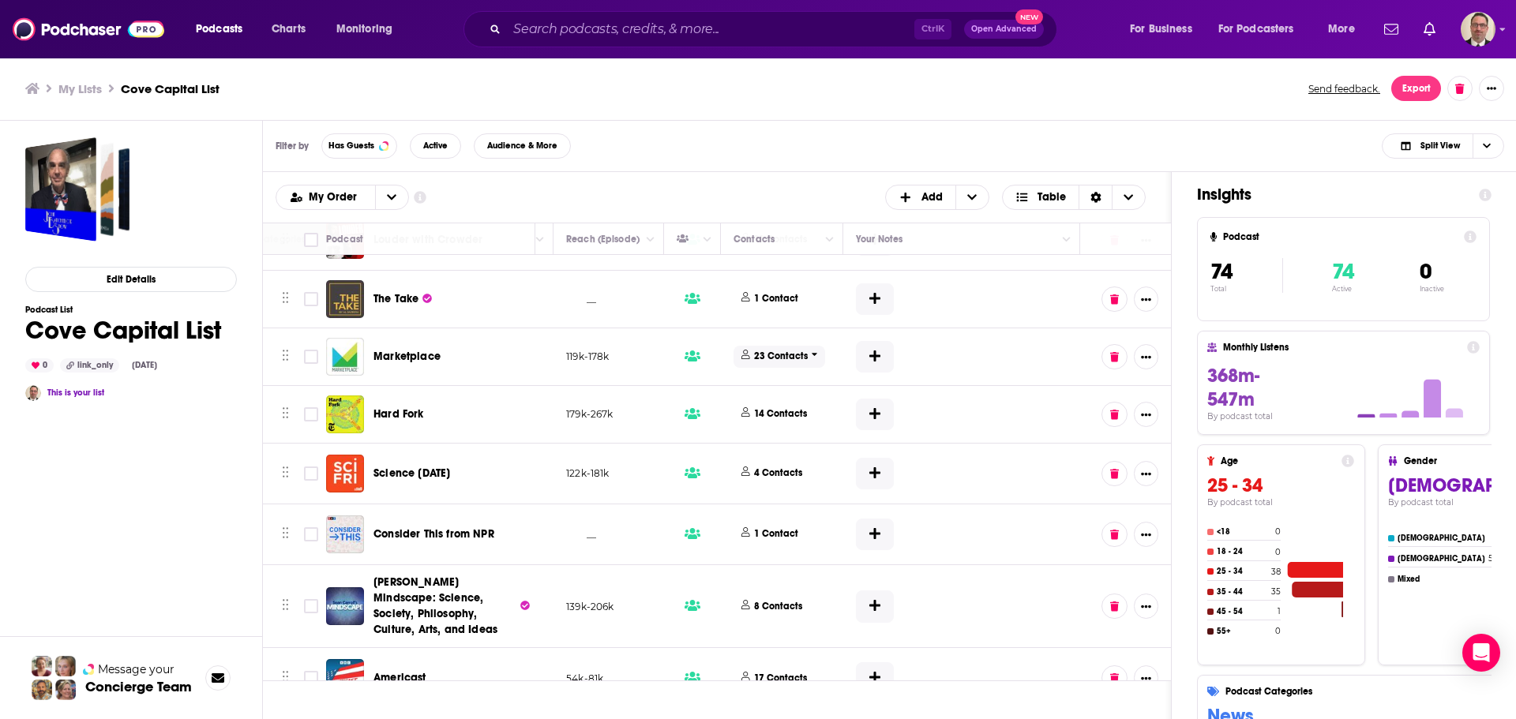
click at [789, 350] on p "23 Contacts" at bounding box center [781, 356] width 54 height 13
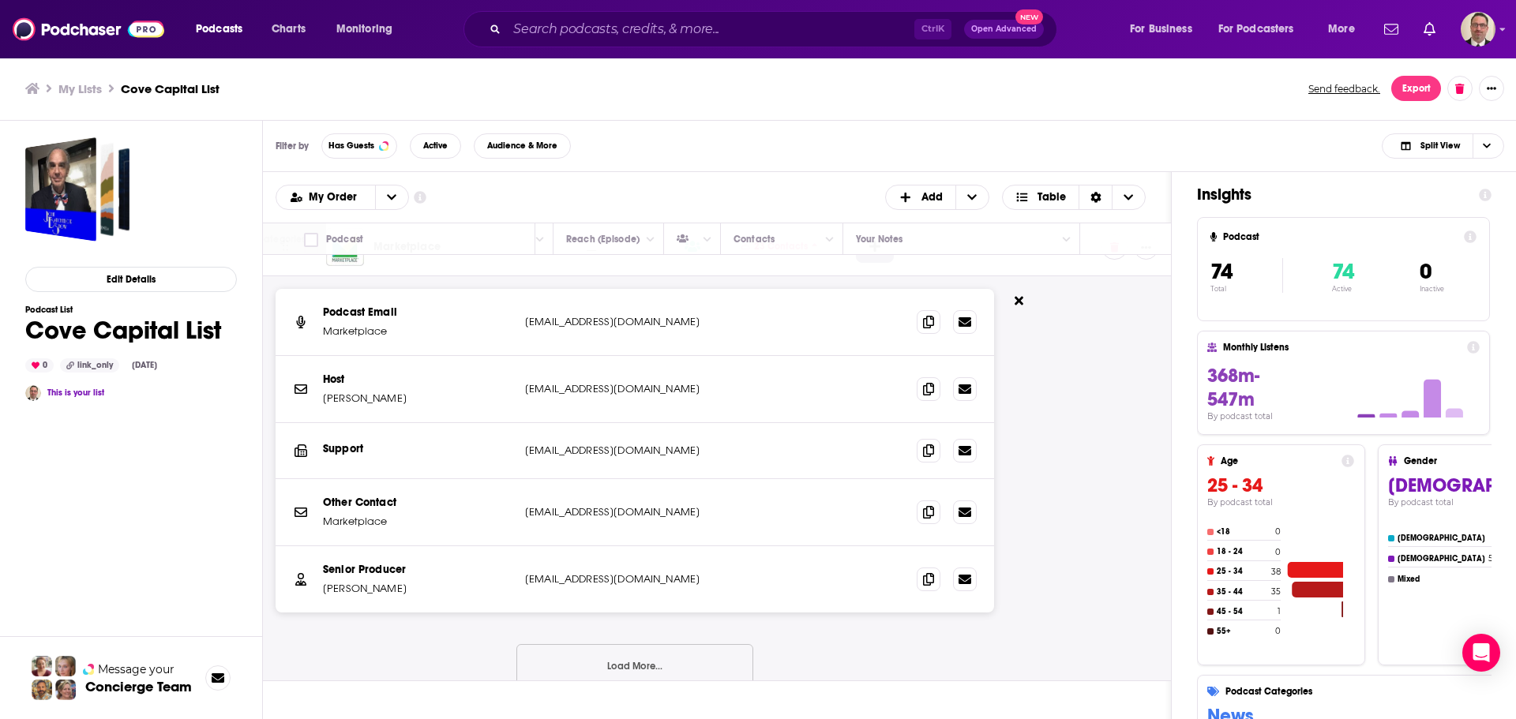
scroll to position [1974, 595]
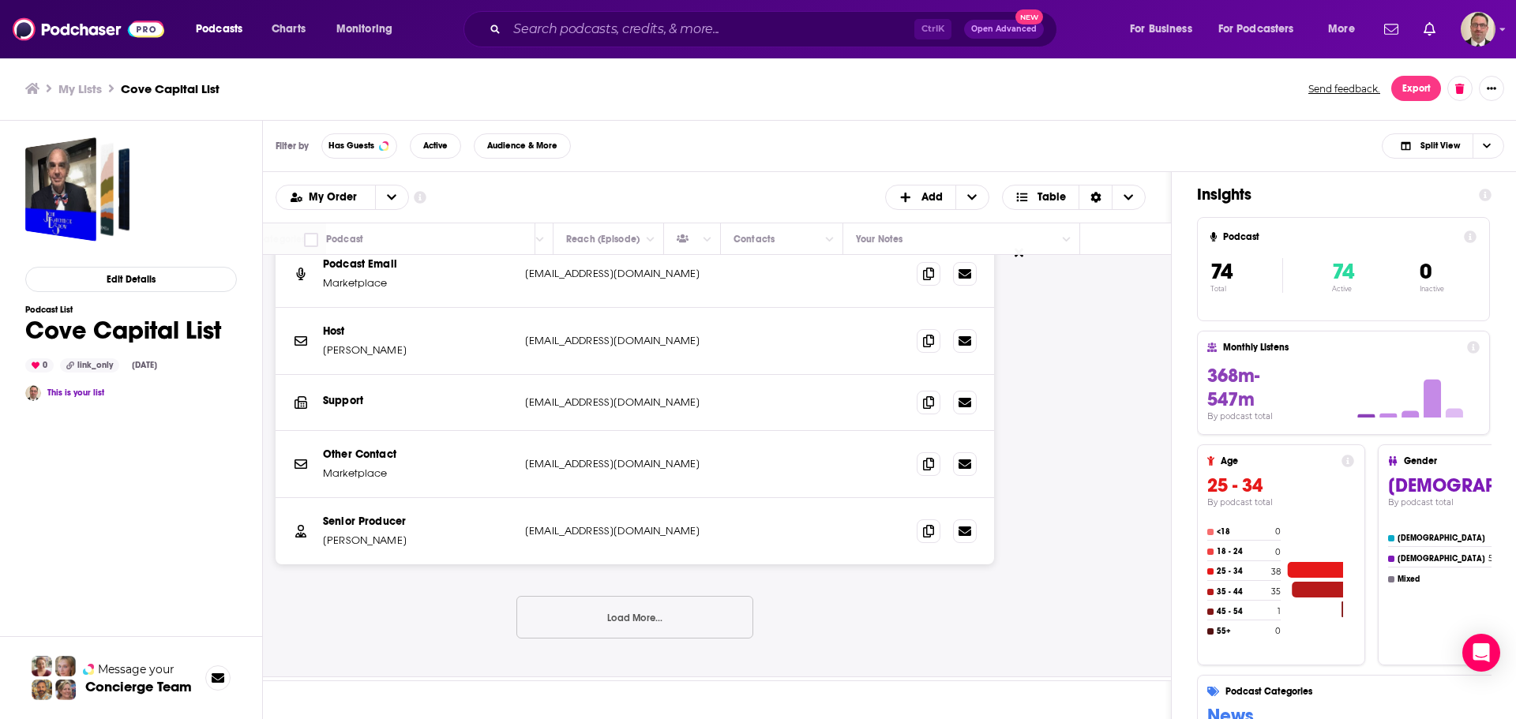
click at [624, 596] on button "Load More..." at bounding box center [634, 617] width 237 height 43
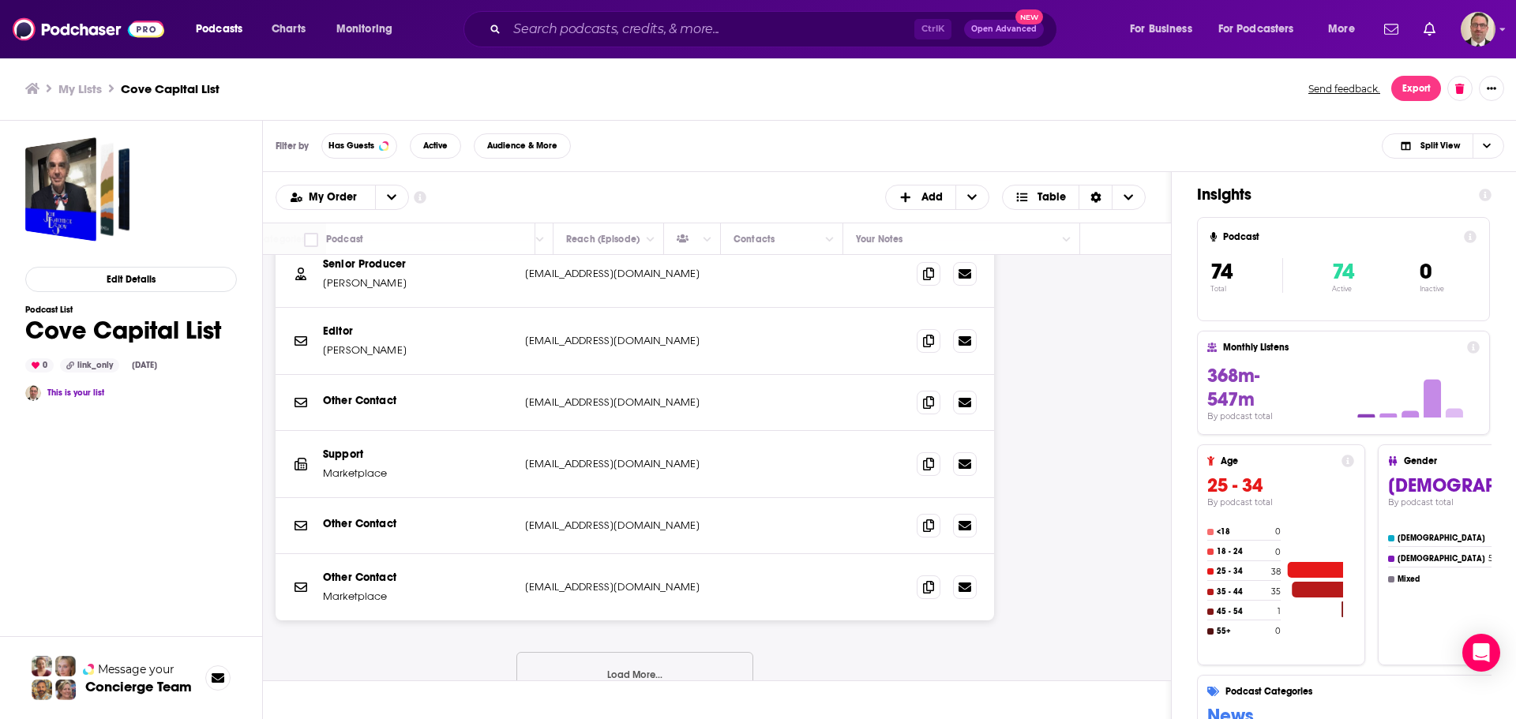
scroll to position [2290, 595]
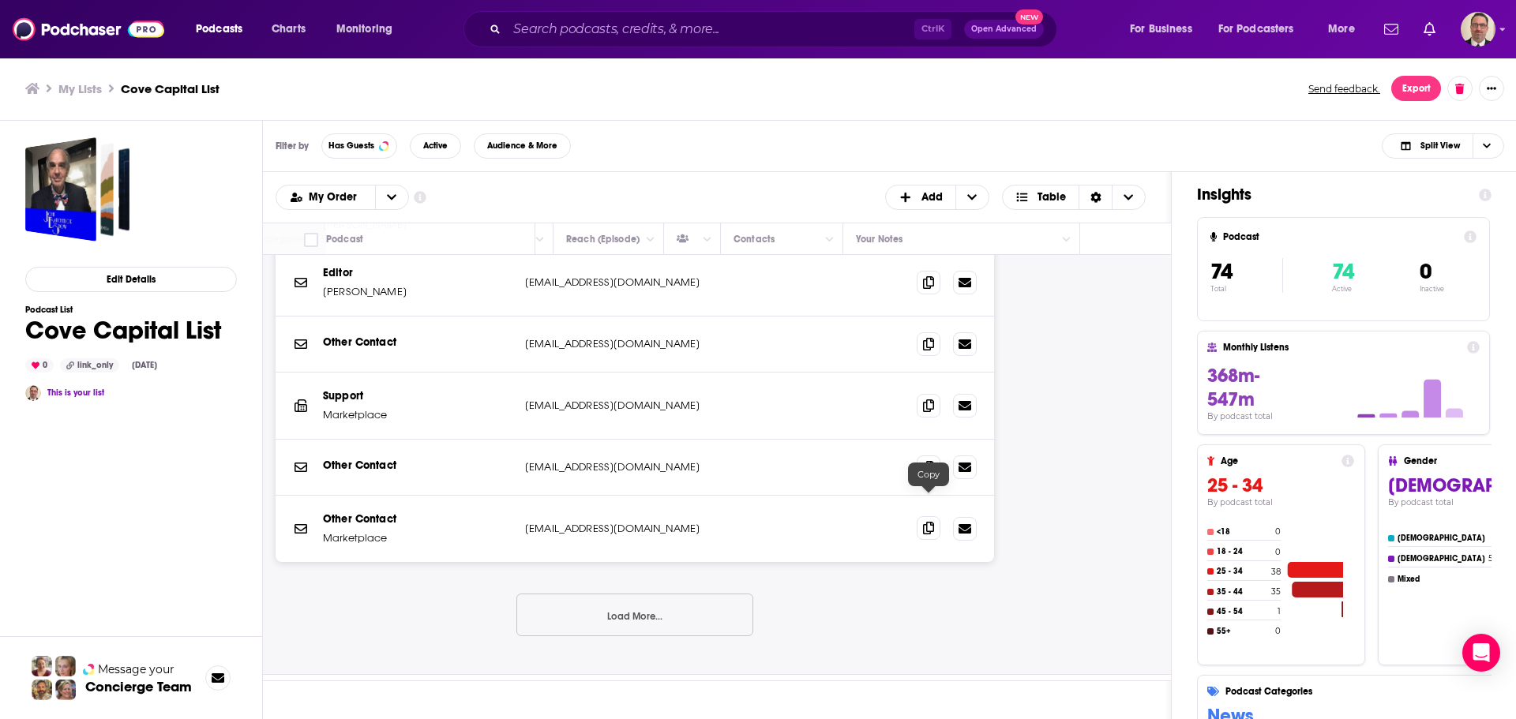
click at [927, 522] on icon at bounding box center [928, 528] width 11 height 13
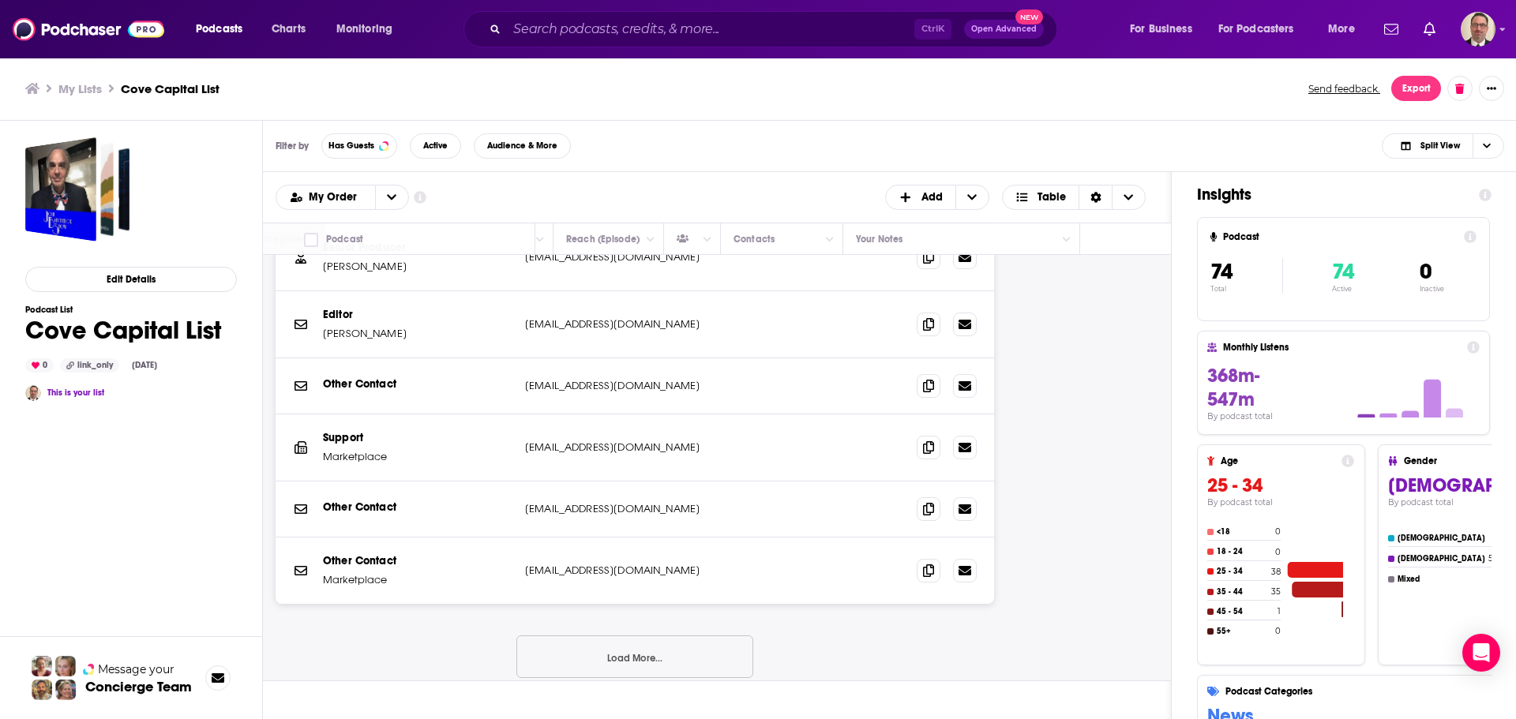
scroll to position [2211, 595]
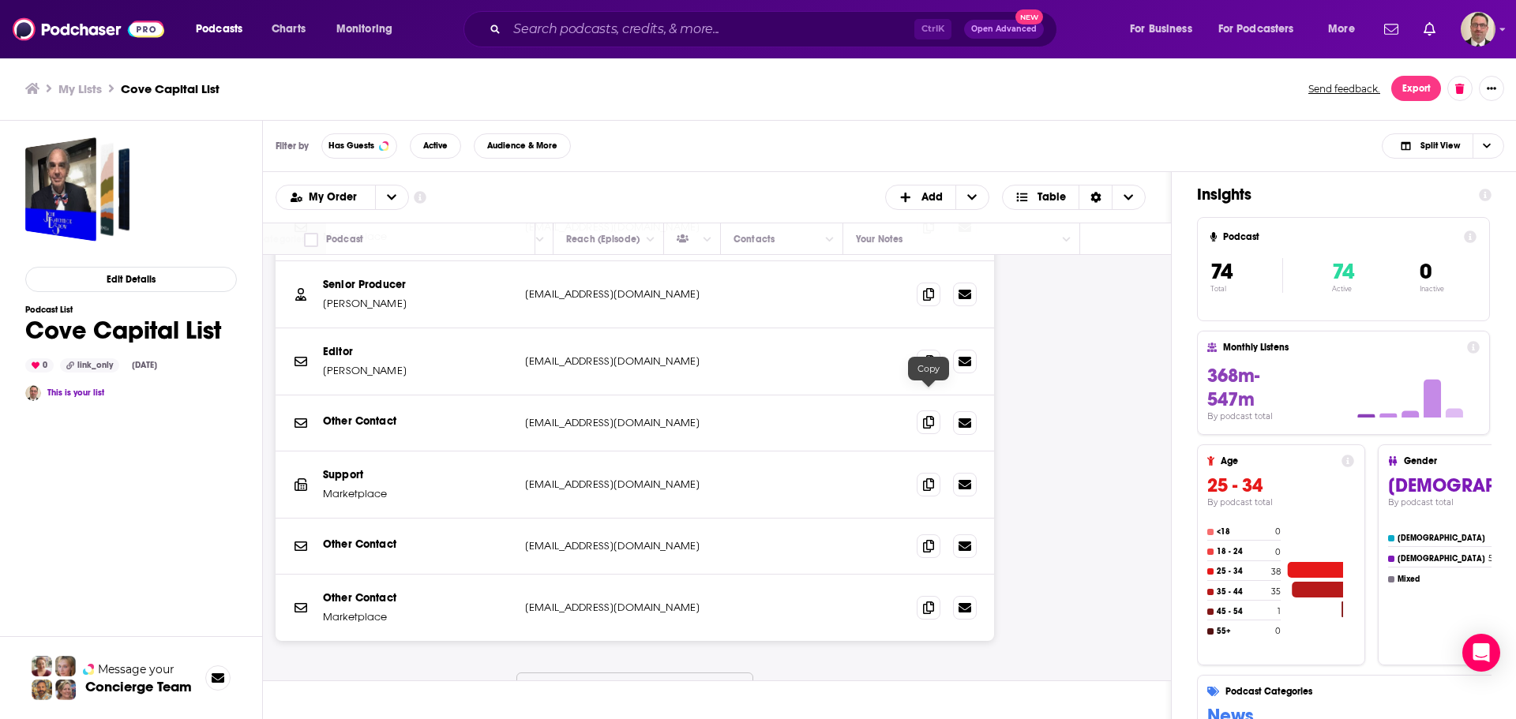
click at [928, 416] on icon at bounding box center [928, 422] width 11 height 13
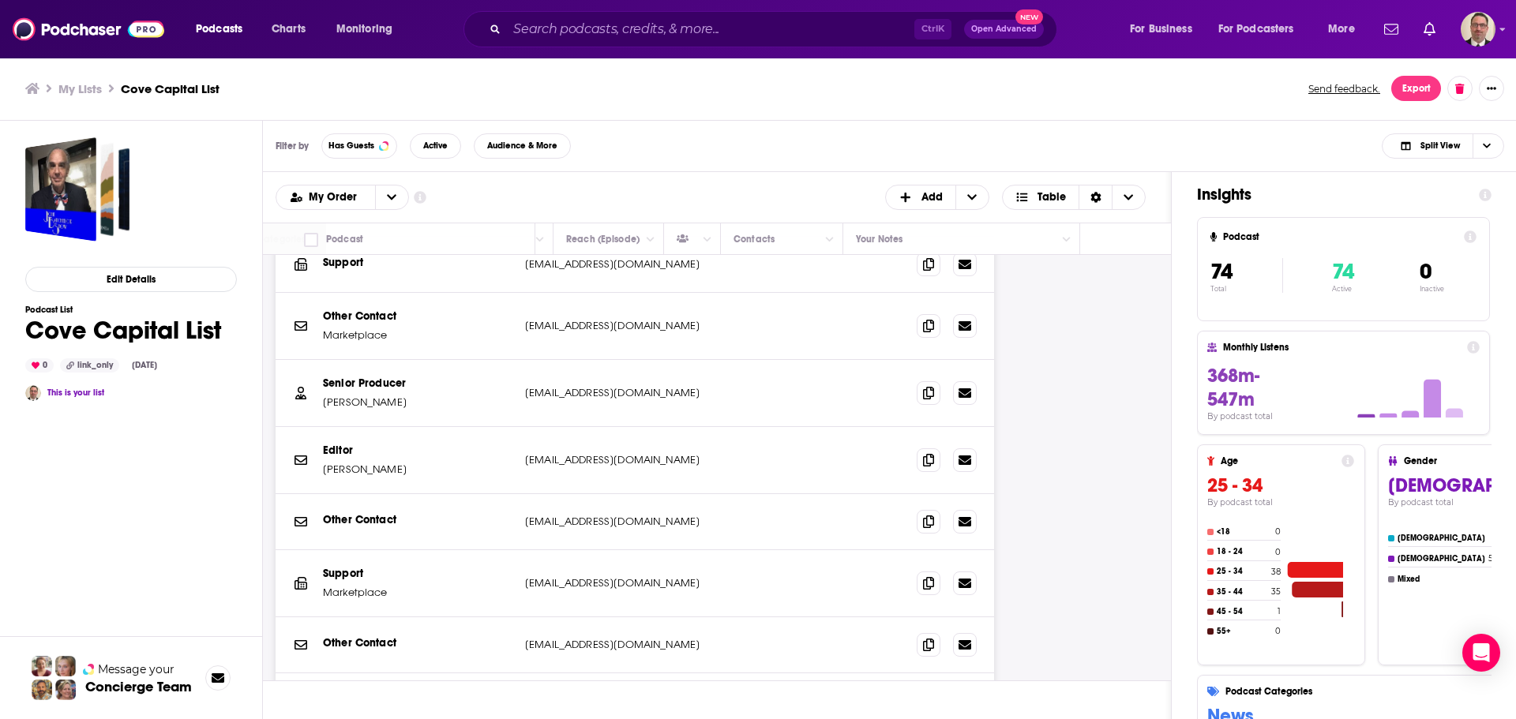
scroll to position [2053, 595]
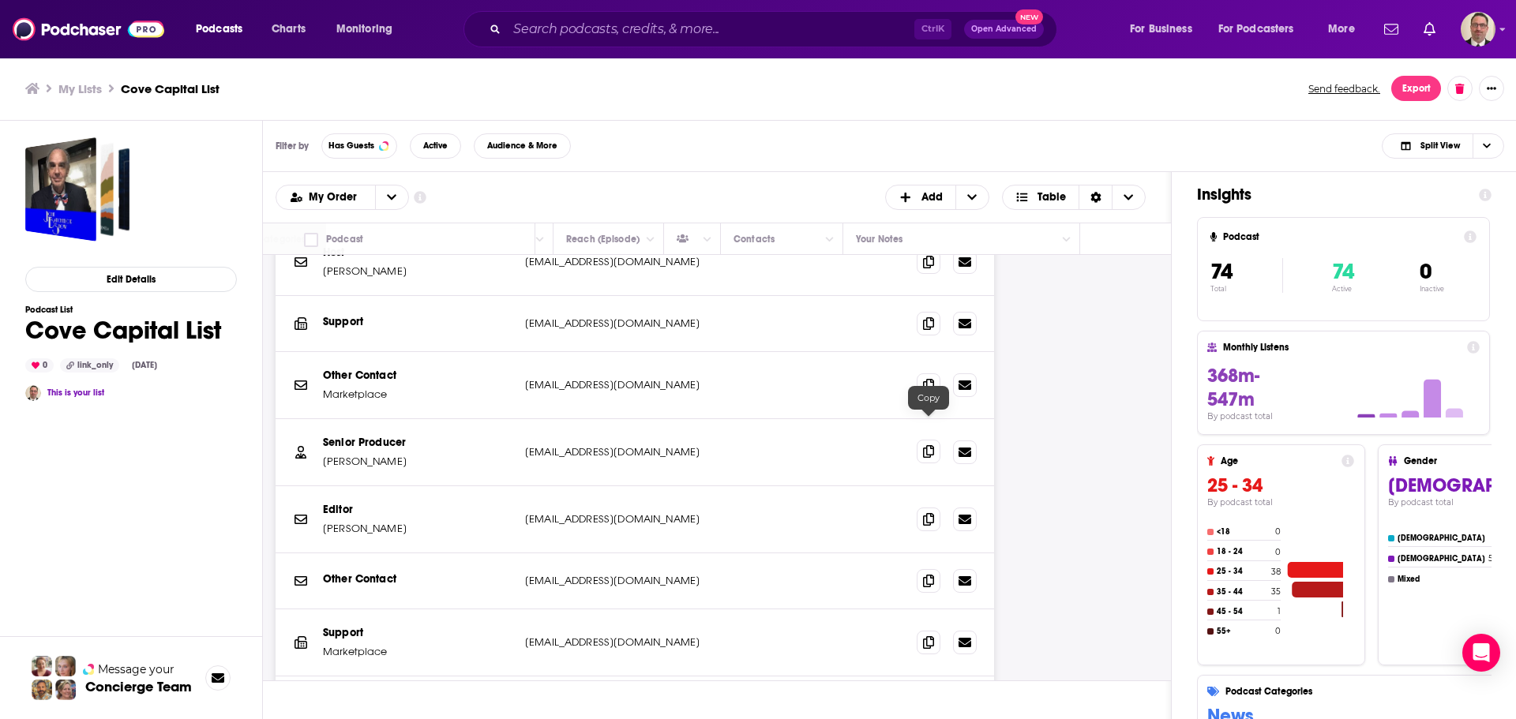
click at [922, 440] on span at bounding box center [929, 452] width 24 height 24
click at [922, 373] on span at bounding box center [929, 385] width 24 height 24
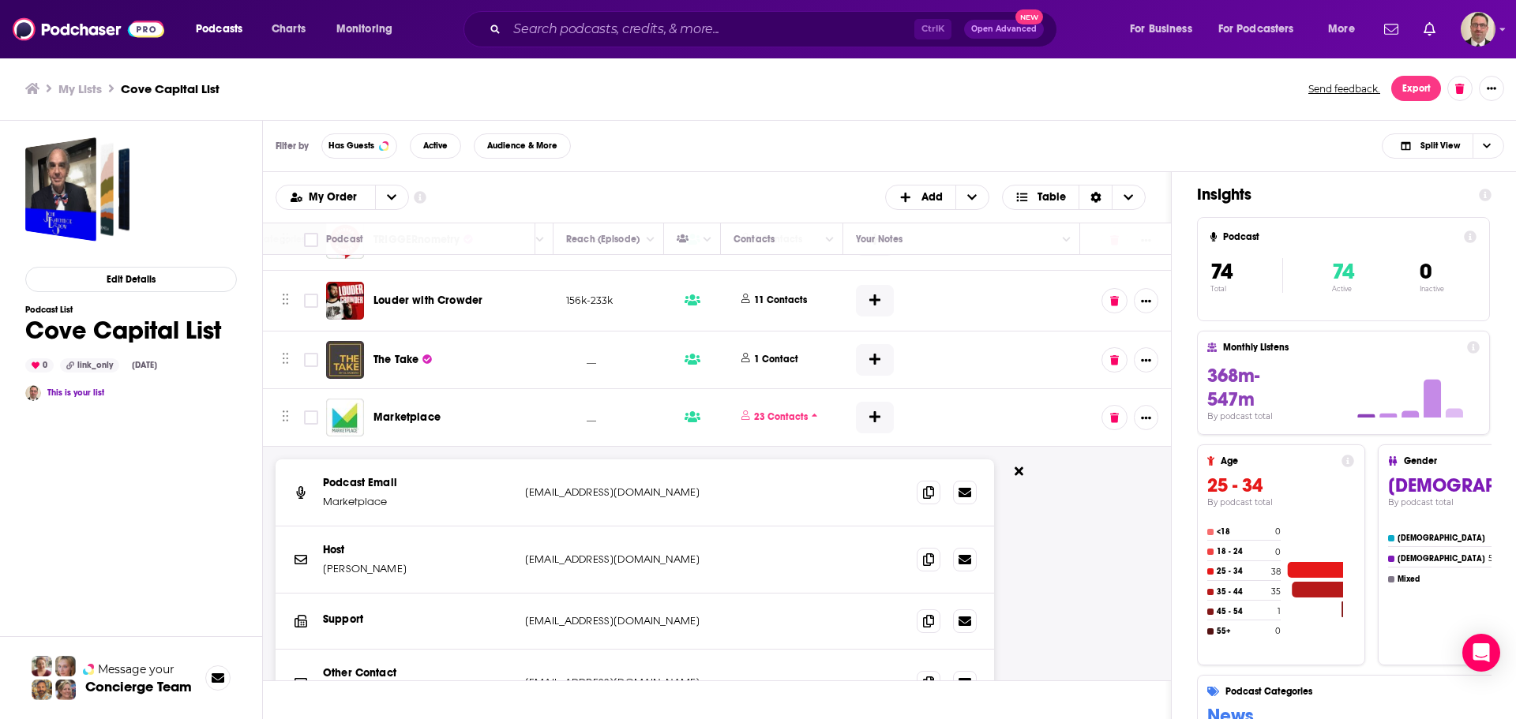
scroll to position [1737, 595]
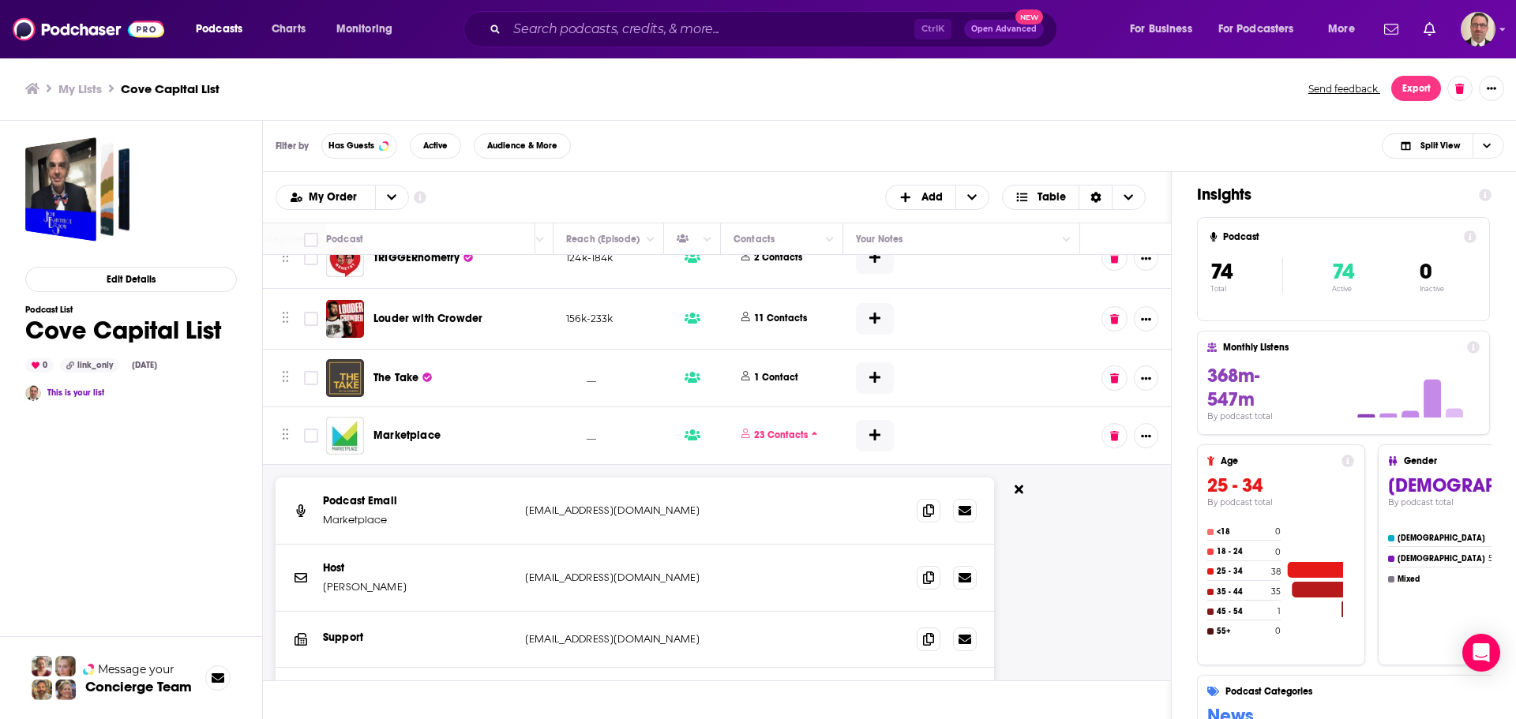
drag, startPoint x: 1018, startPoint y: 464, endPoint x: 1491, endPoint y: 369, distance: 482.3
click at [1018, 486] on icon at bounding box center [1019, 490] width 9 height 9
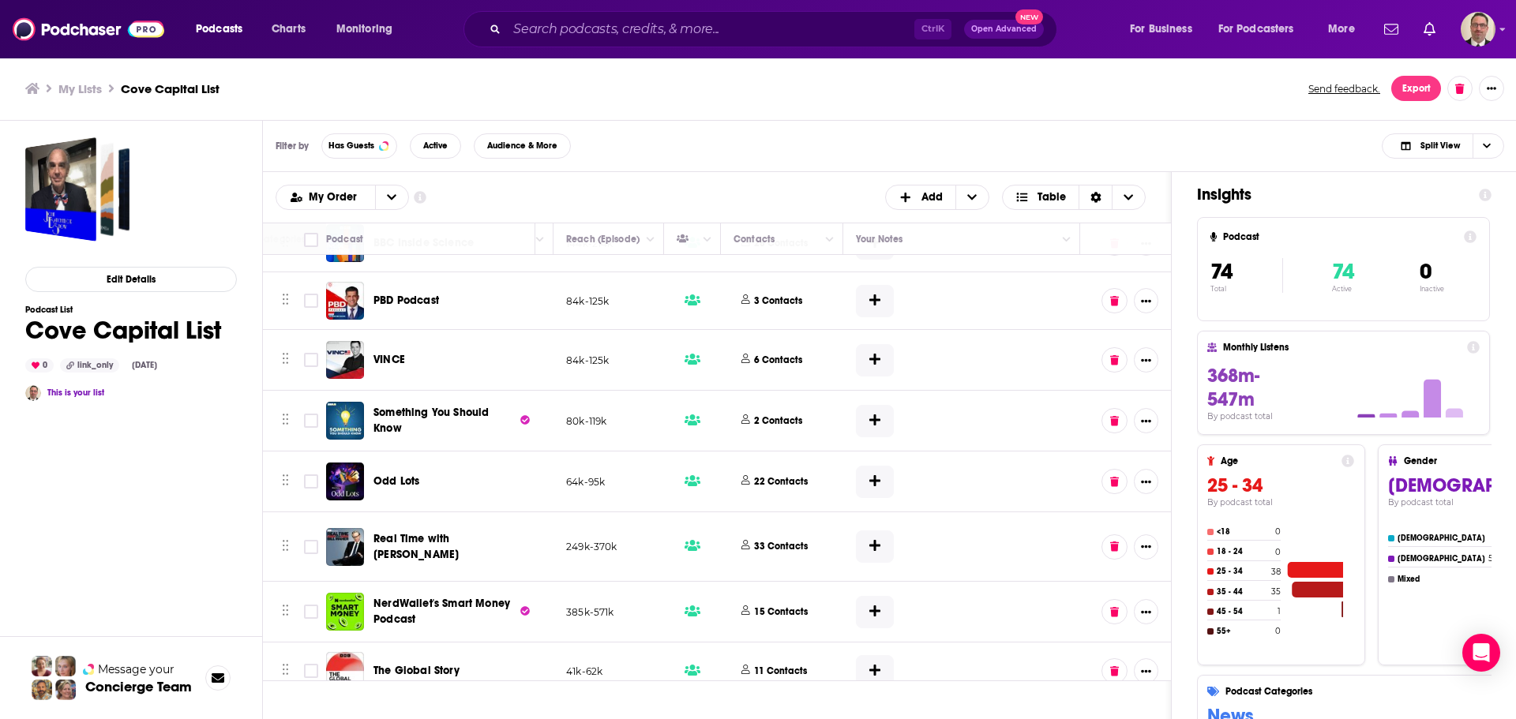
scroll to position [2448, 595]
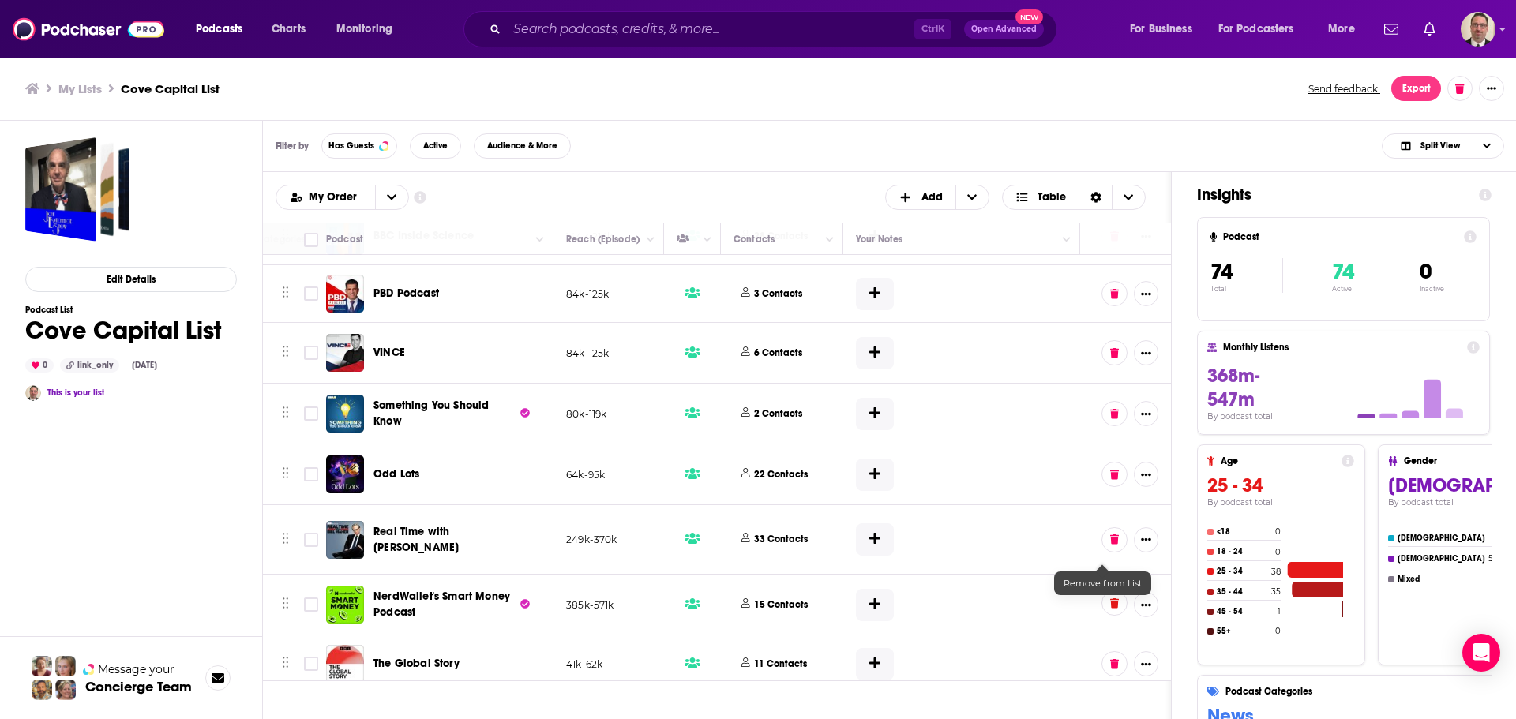
click at [1110, 598] on icon at bounding box center [1114, 603] width 9 height 10
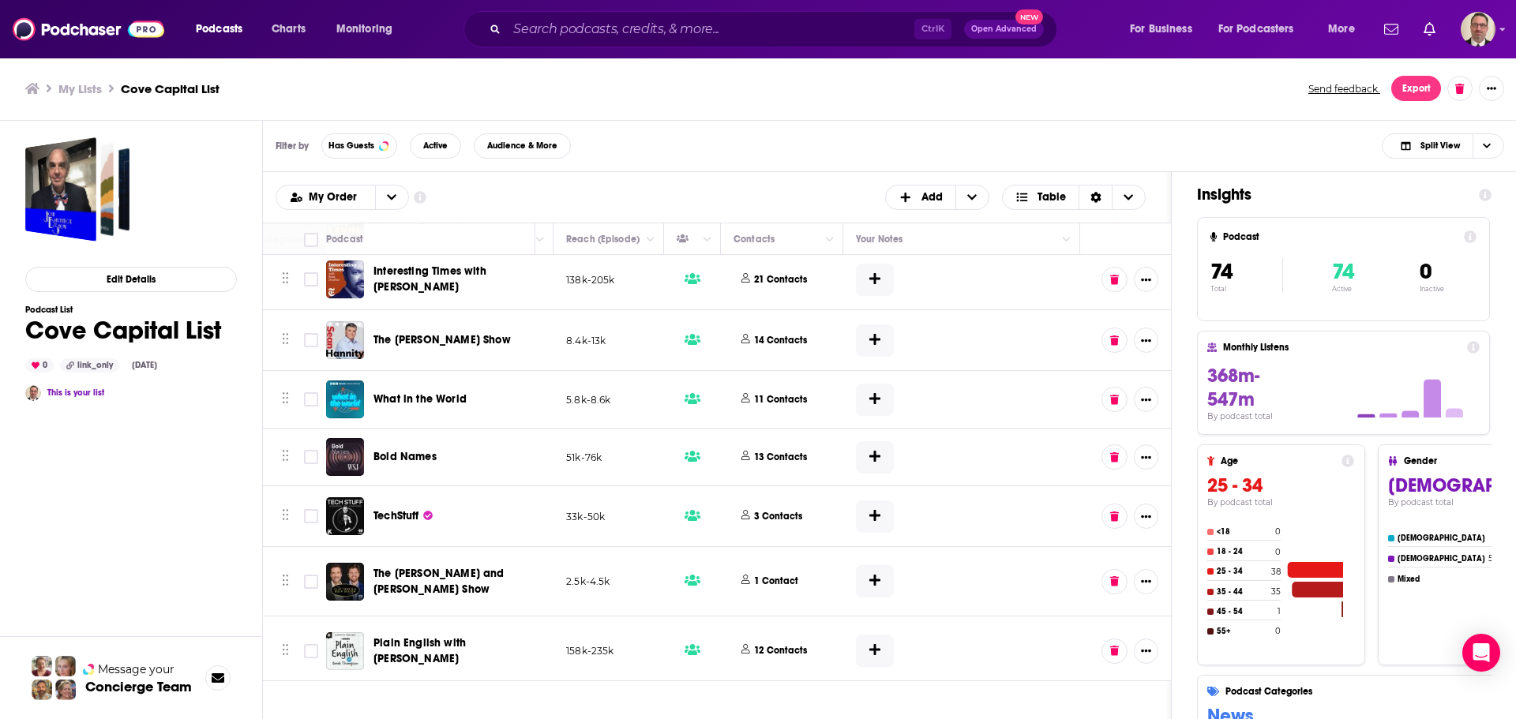
scroll to position [3395, 595]
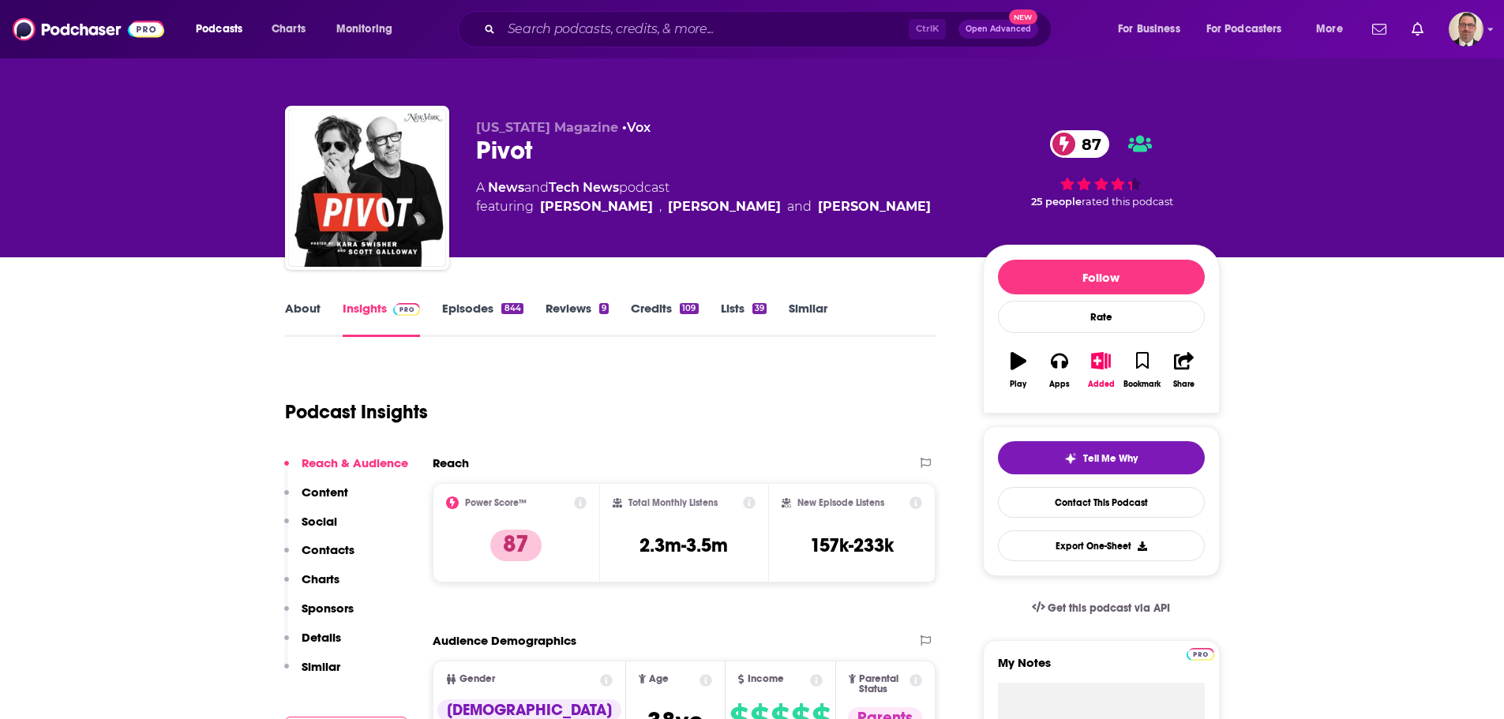
click at [300, 311] on link "About" at bounding box center [303, 319] width 36 height 36
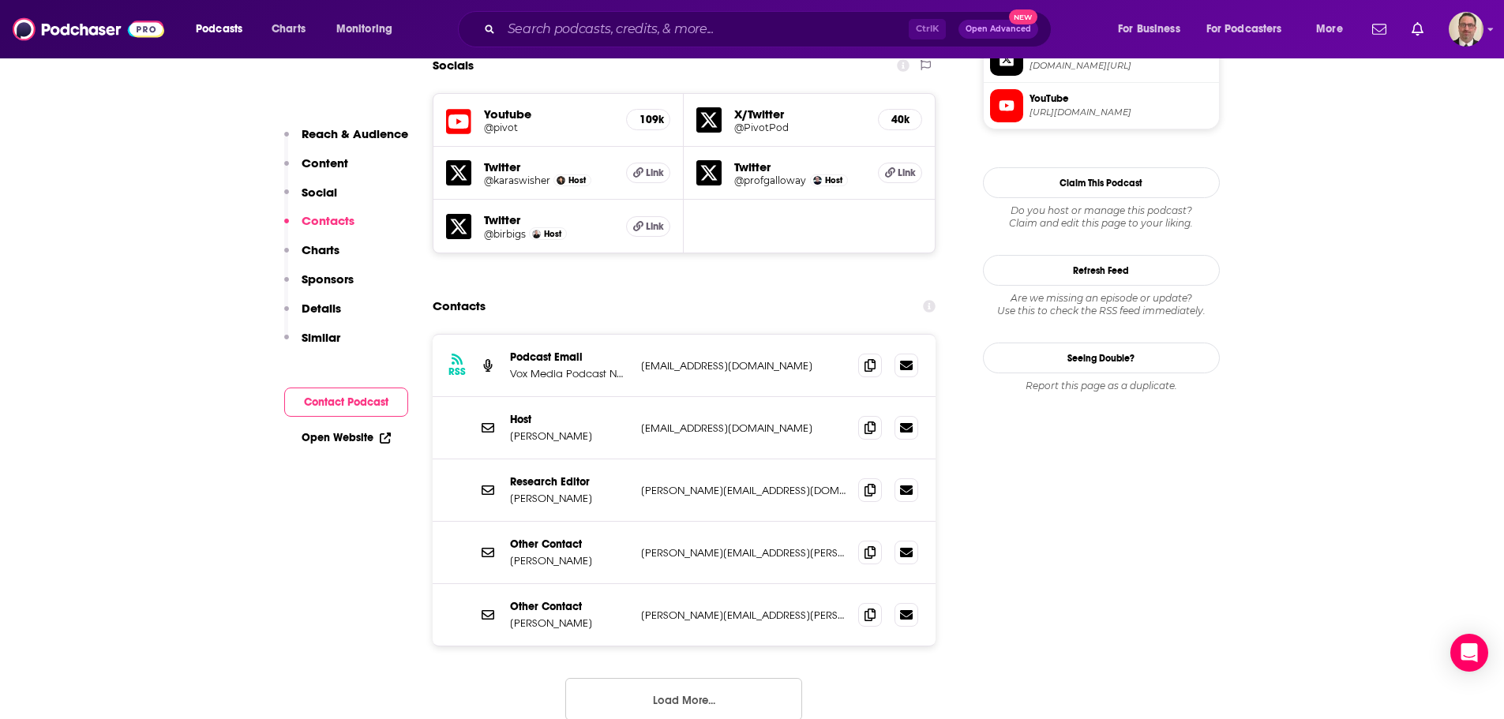
scroll to position [1421, 0]
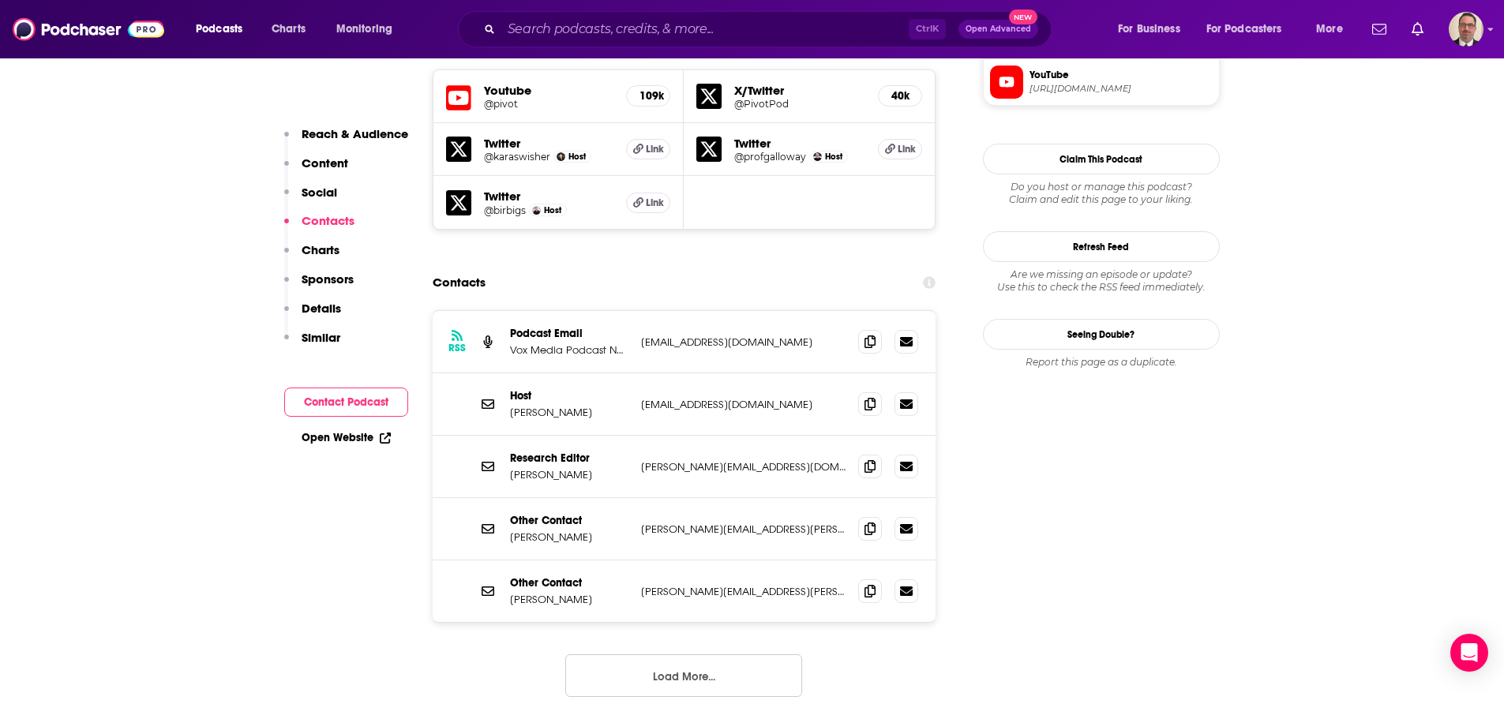
click at [696, 655] on button "Load More..." at bounding box center [683, 676] width 237 height 43
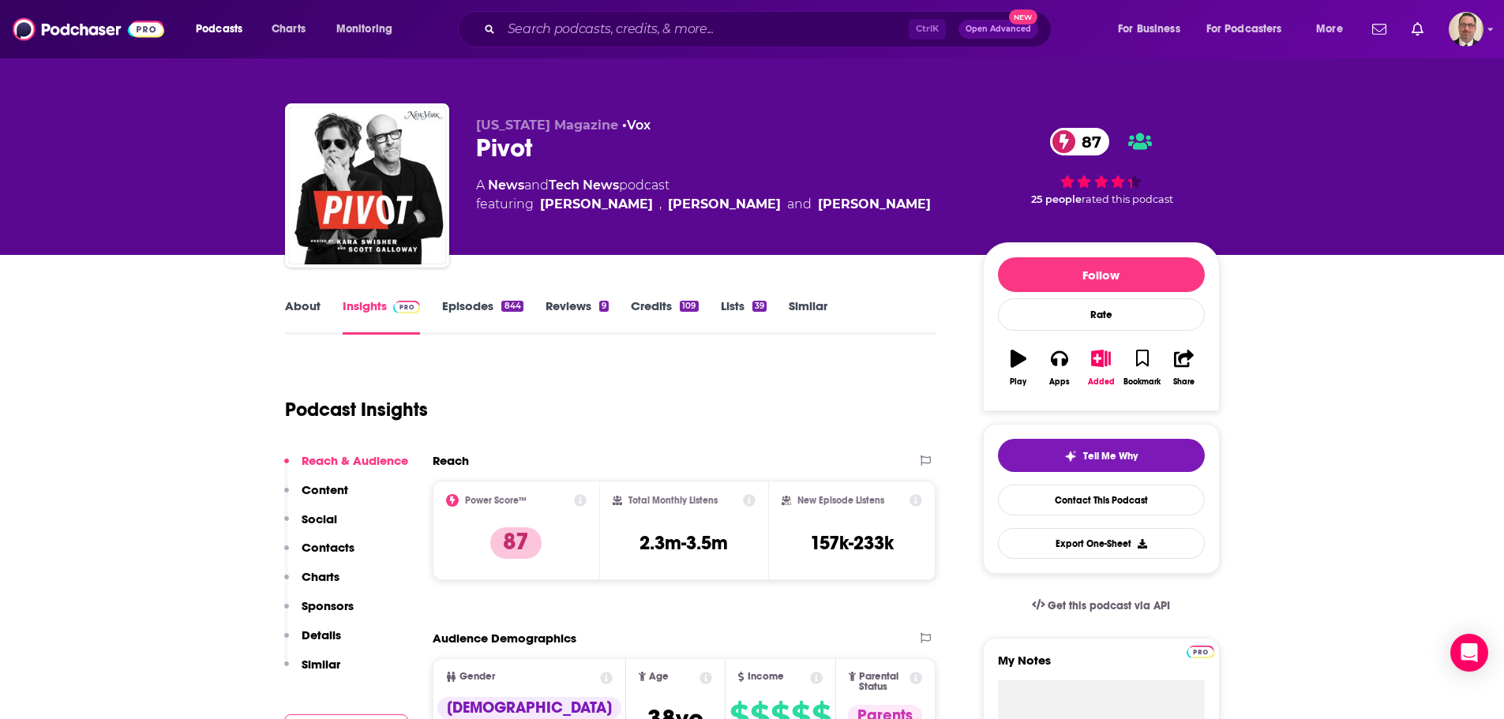
scroll to position [0, 0]
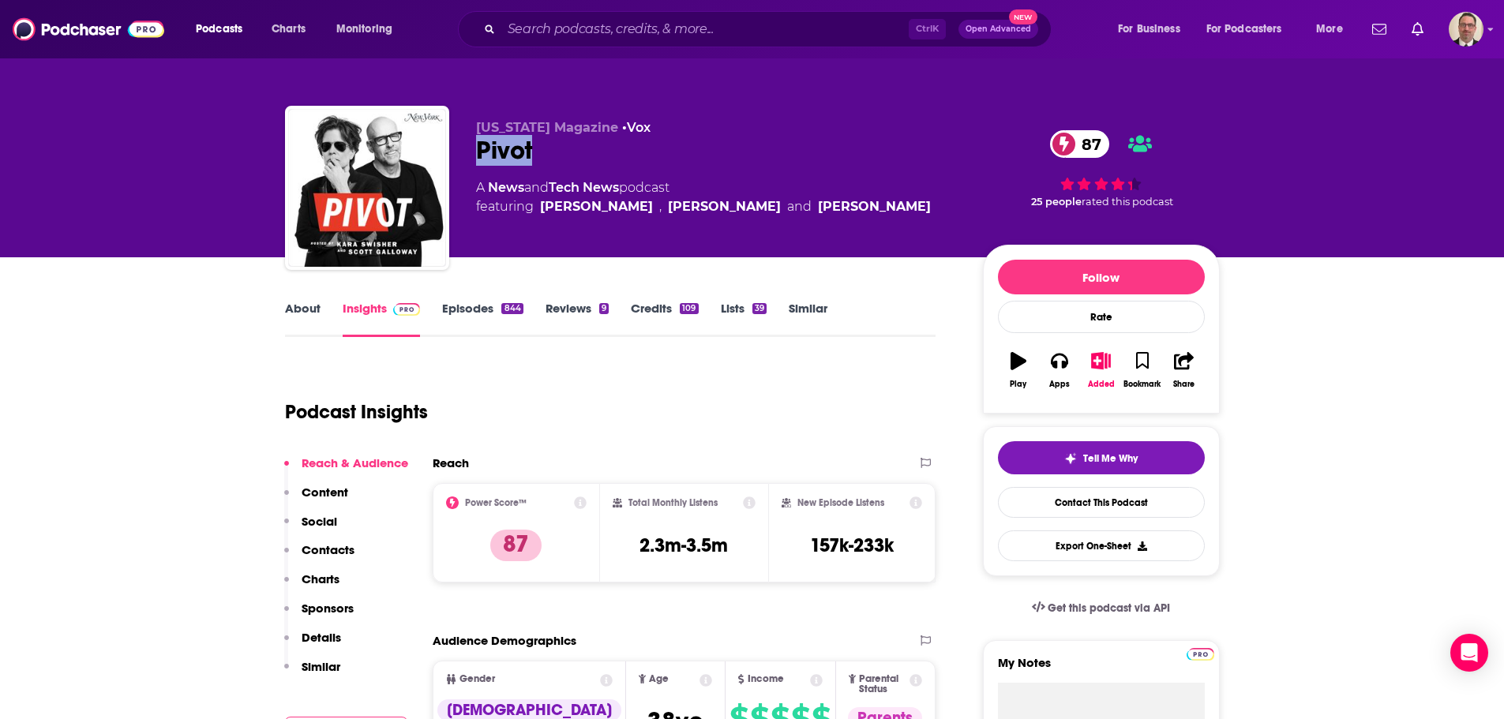
drag, startPoint x: 544, startPoint y: 141, endPoint x: 498, endPoint y: 152, distance: 47.1
click at [478, 149] on div "Pivot 87" at bounding box center [717, 150] width 482 height 31
copy h2 "Pivot"
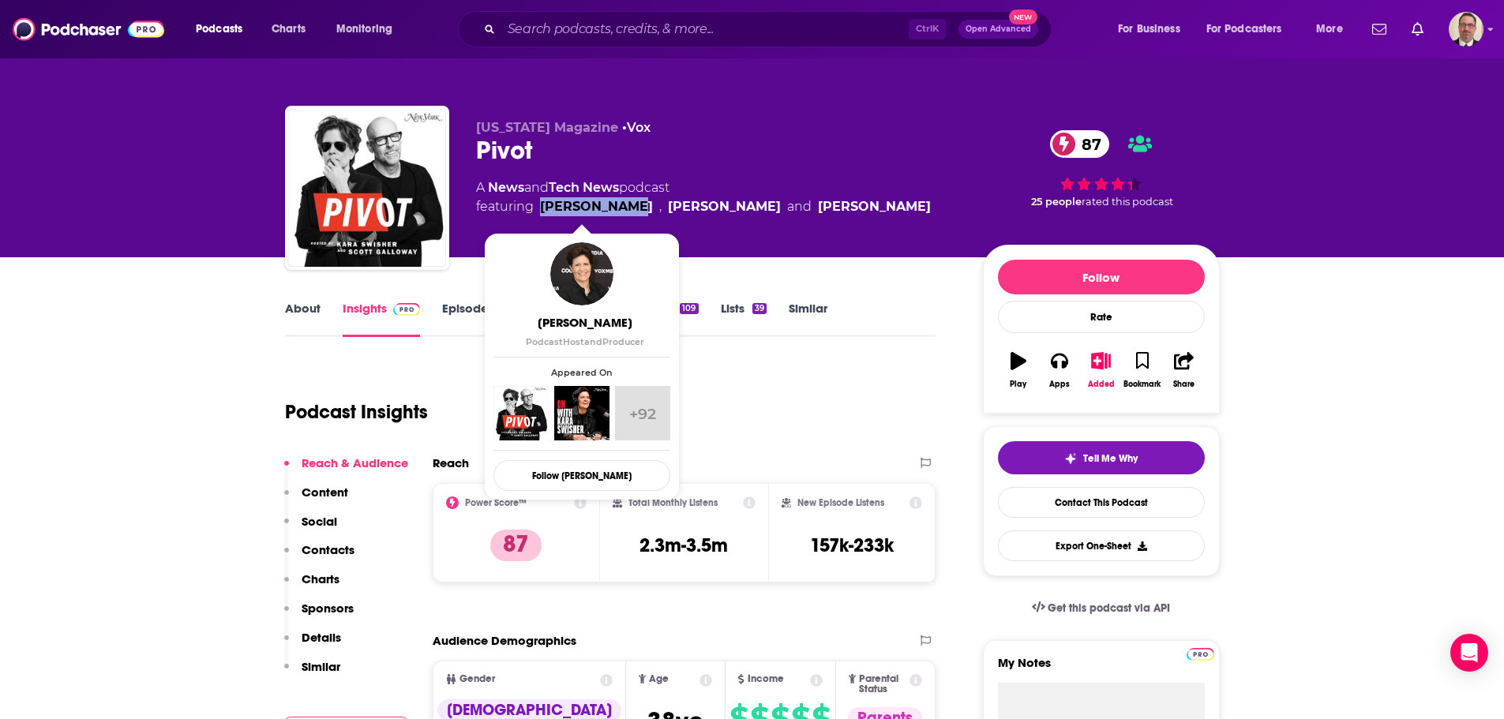
drag, startPoint x: 538, startPoint y: 204, endPoint x: 625, endPoint y: 209, distance: 87.0
click at [625, 209] on span "featuring Kara Swisher , Scott Galloway and Mike Birbiglia" at bounding box center [703, 206] width 455 height 19
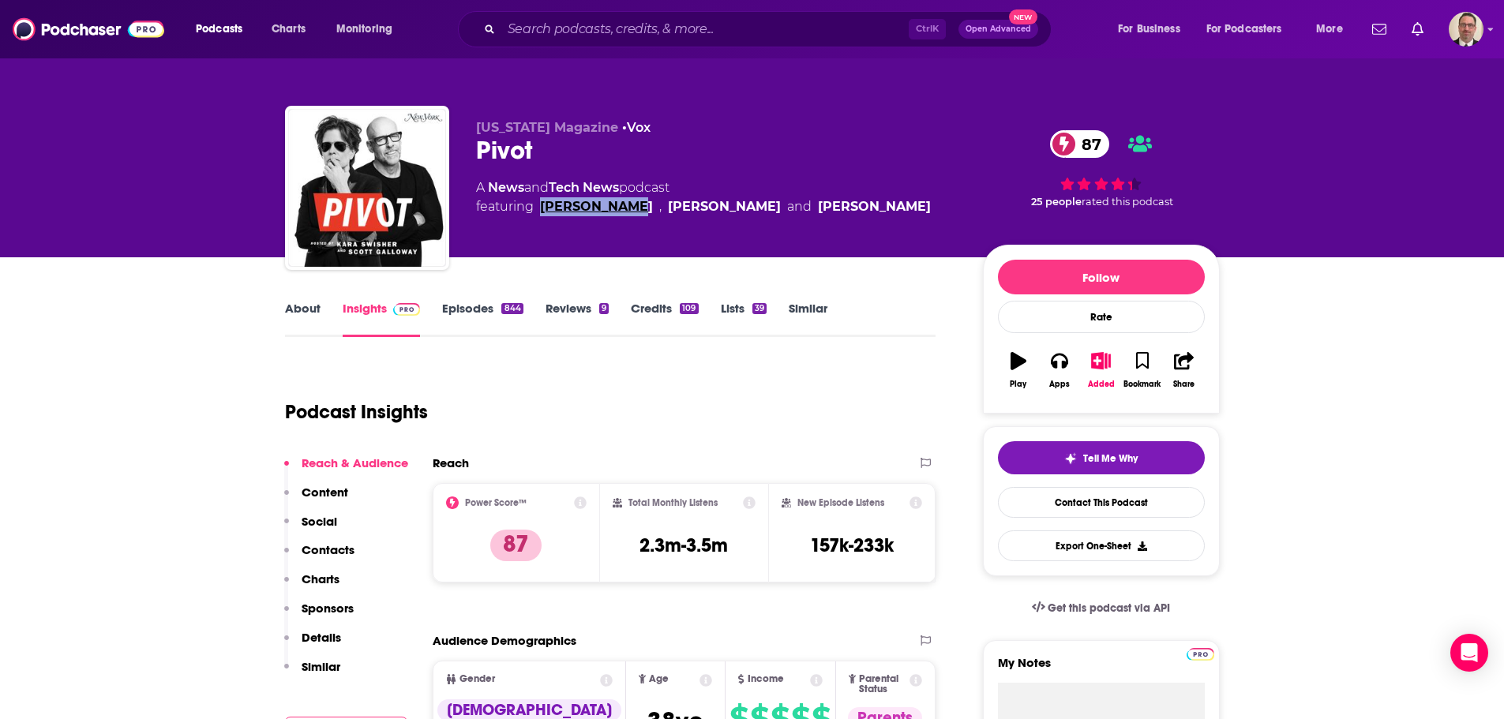
copy link "[PERSON_NAME]"
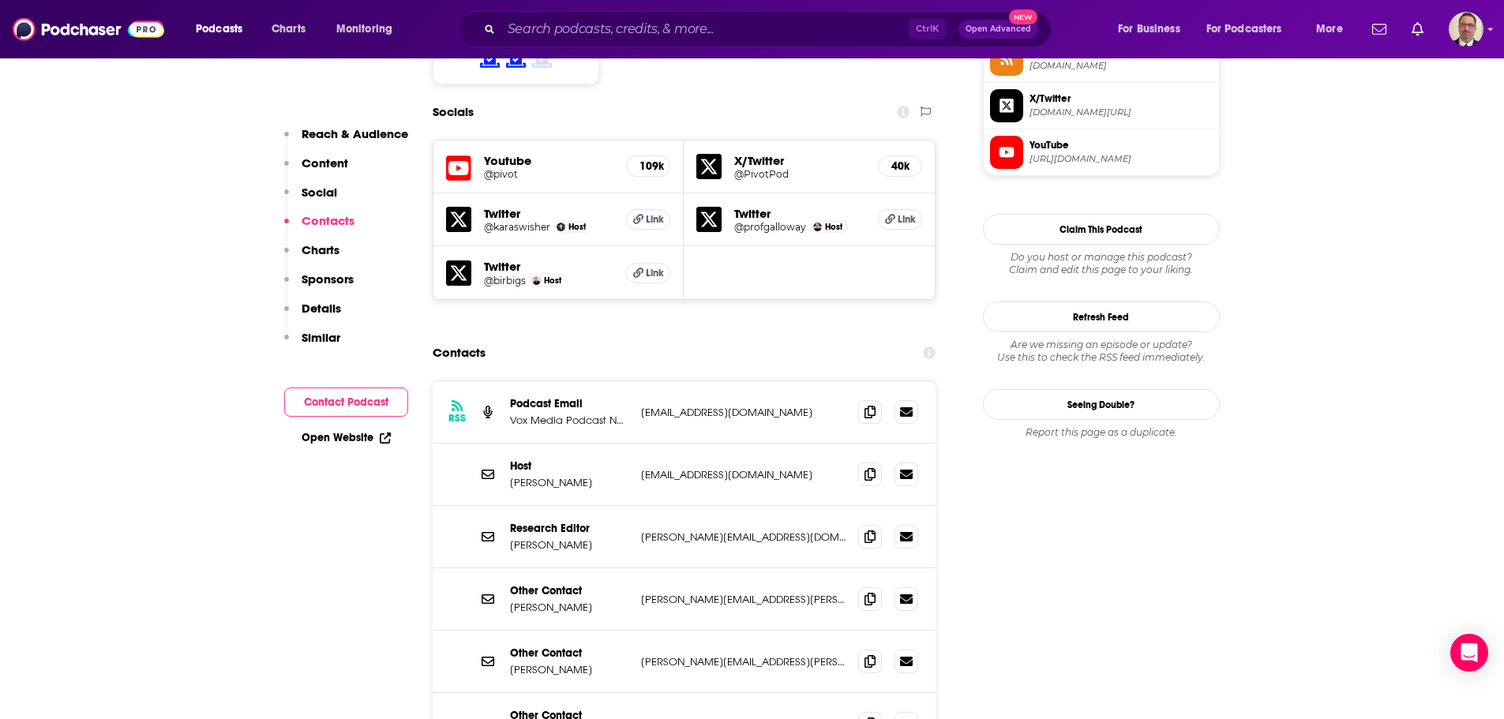
scroll to position [1342, 0]
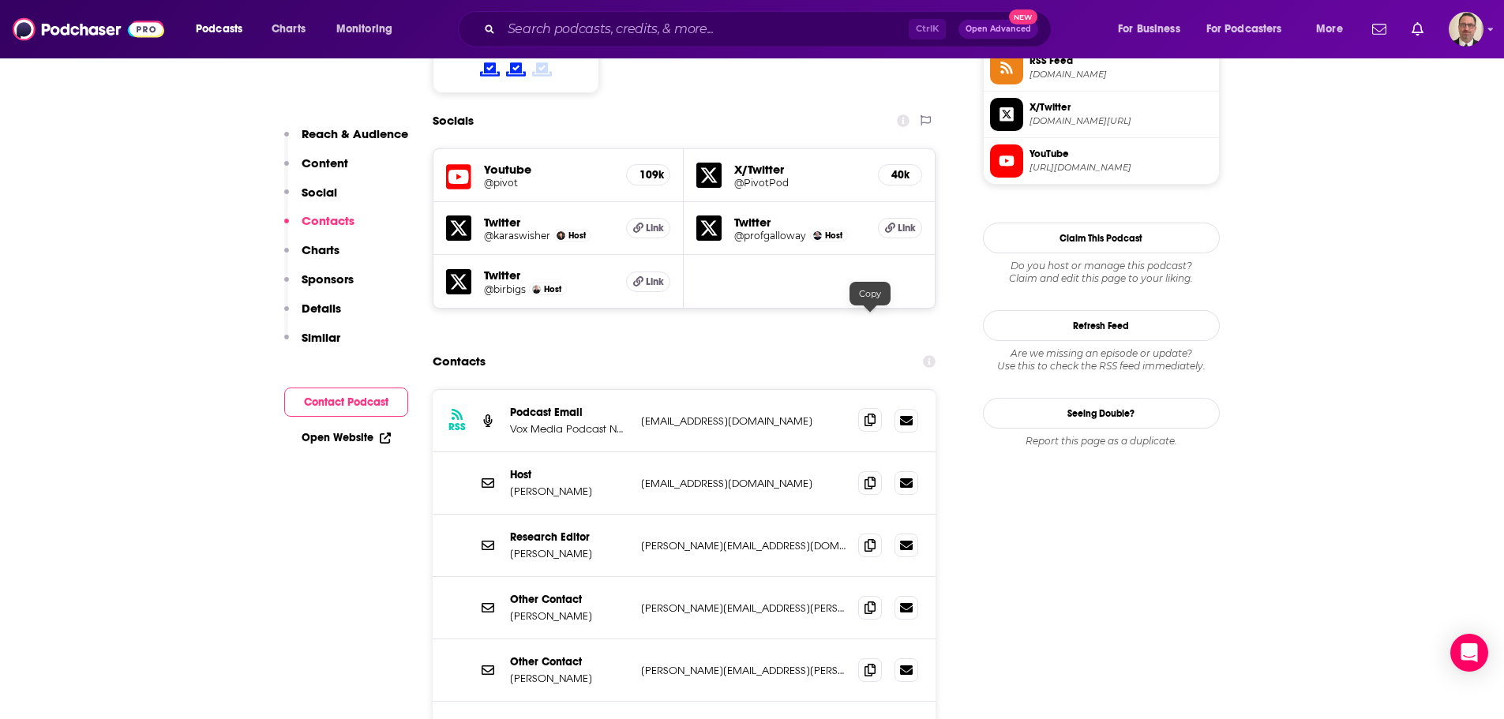
click at [862, 408] on span at bounding box center [870, 420] width 24 height 24
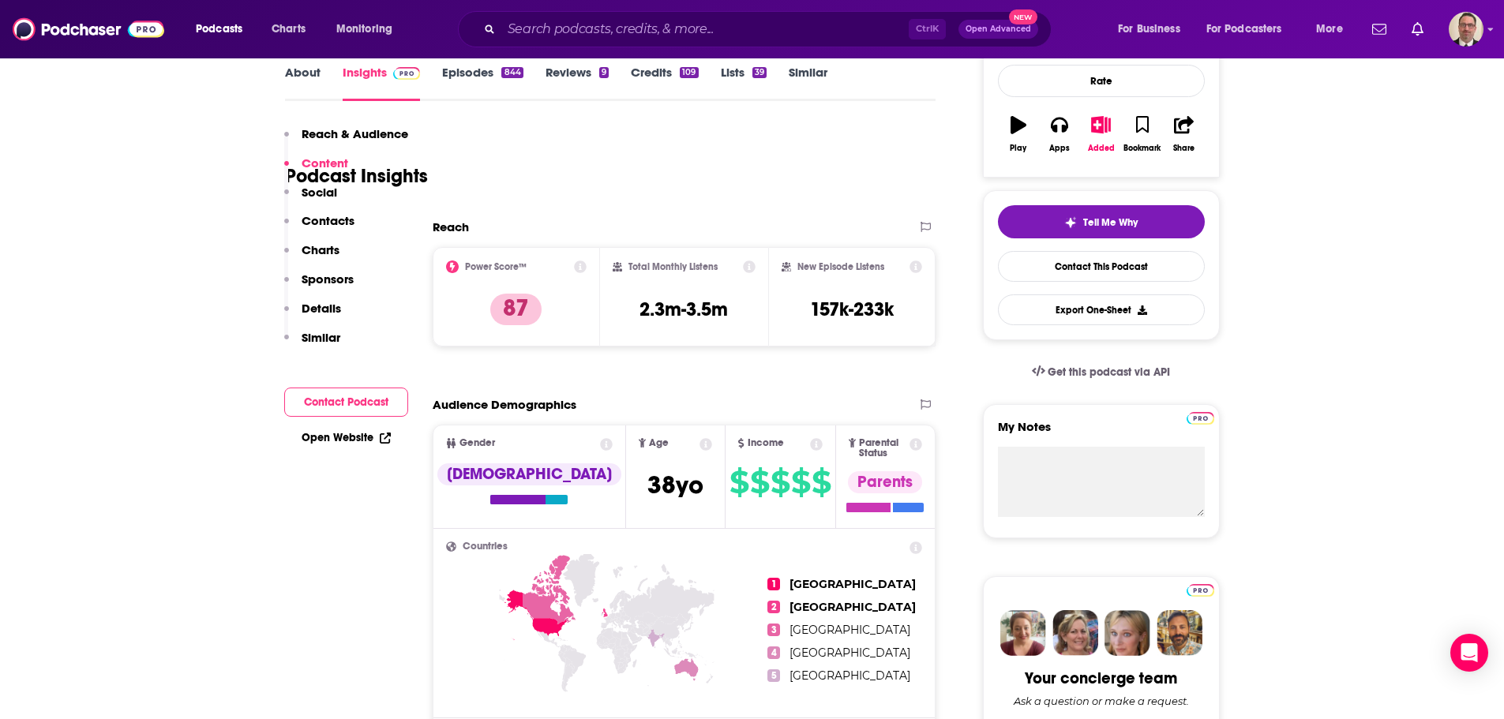
scroll to position [0, 0]
